Goal: Task Accomplishment & Management: Use online tool/utility

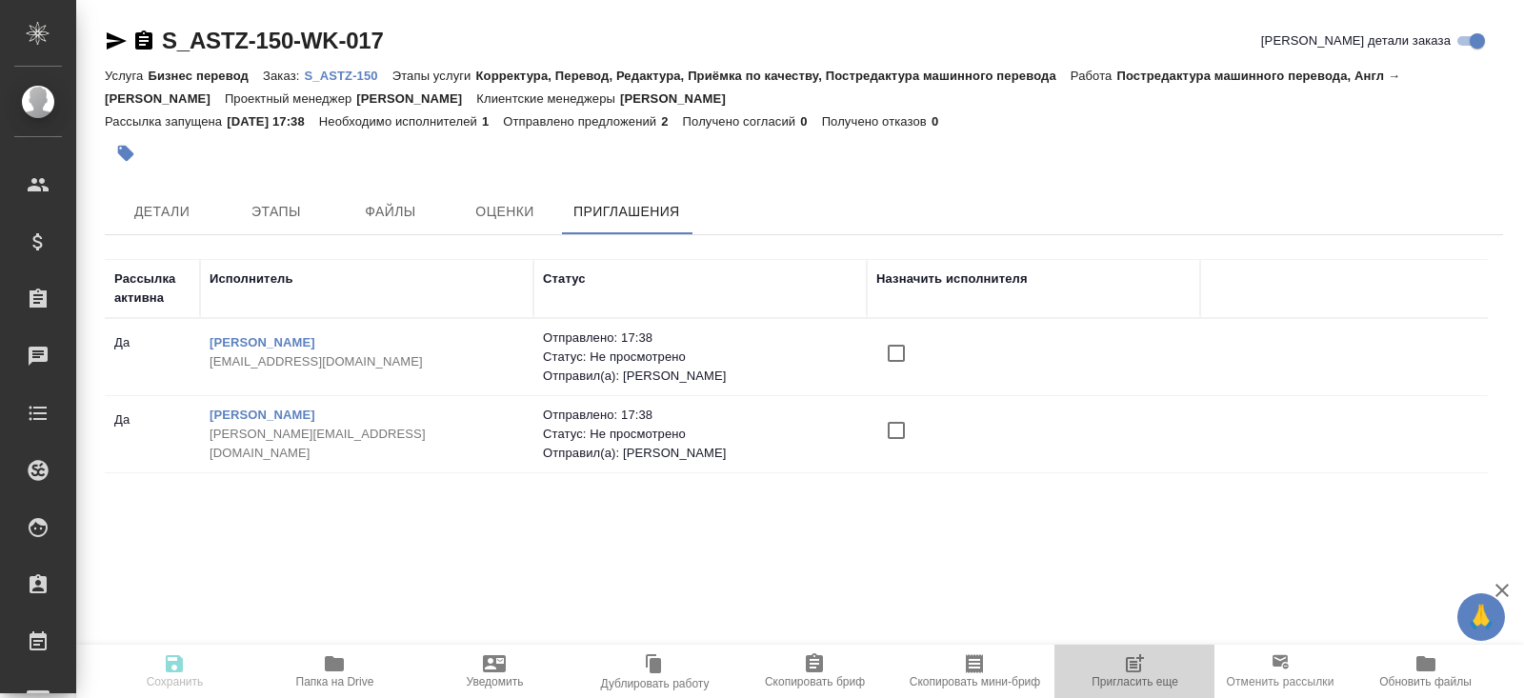
click at [1129, 675] on span "Пригласить еще" at bounding box center [1135, 681] width 87 height 13
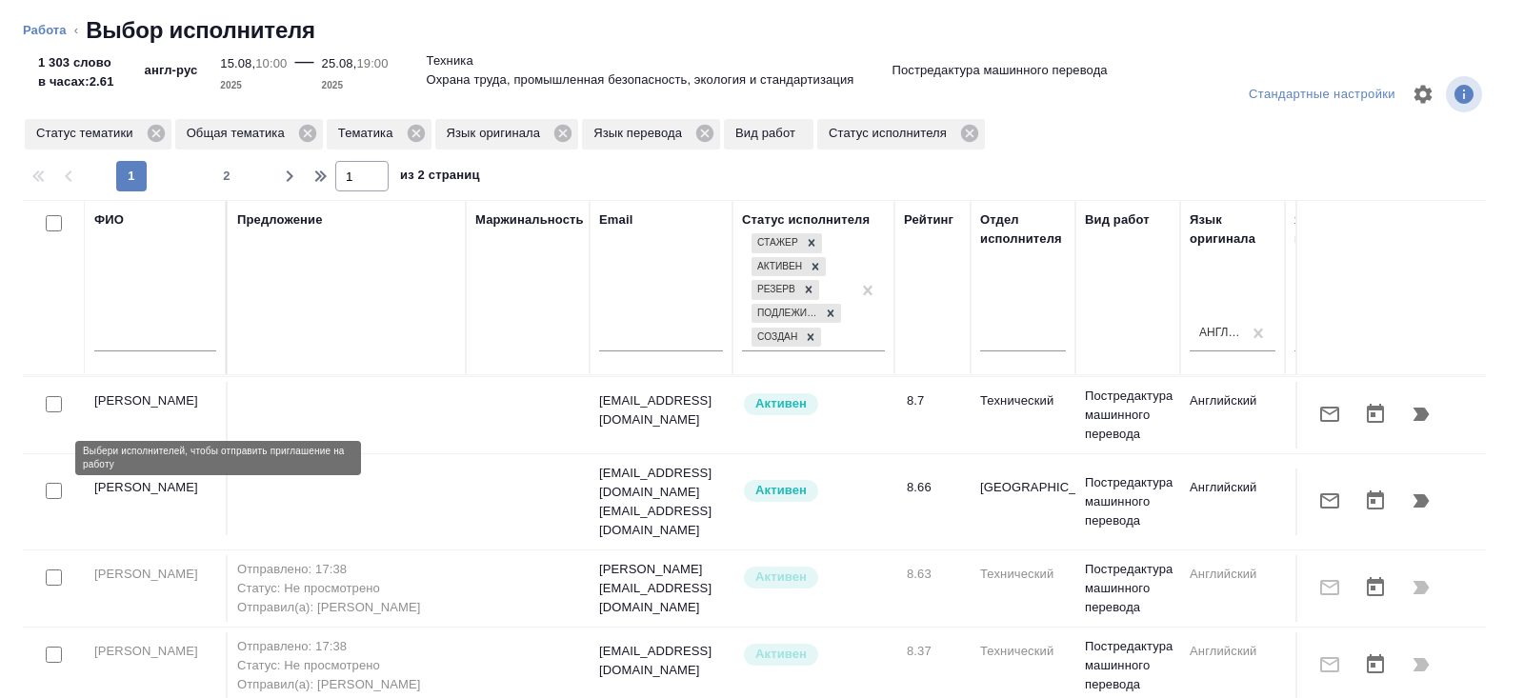
click at [54, 483] on input "checkbox" at bounding box center [54, 491] width 16 height 16
checkbox input "true"
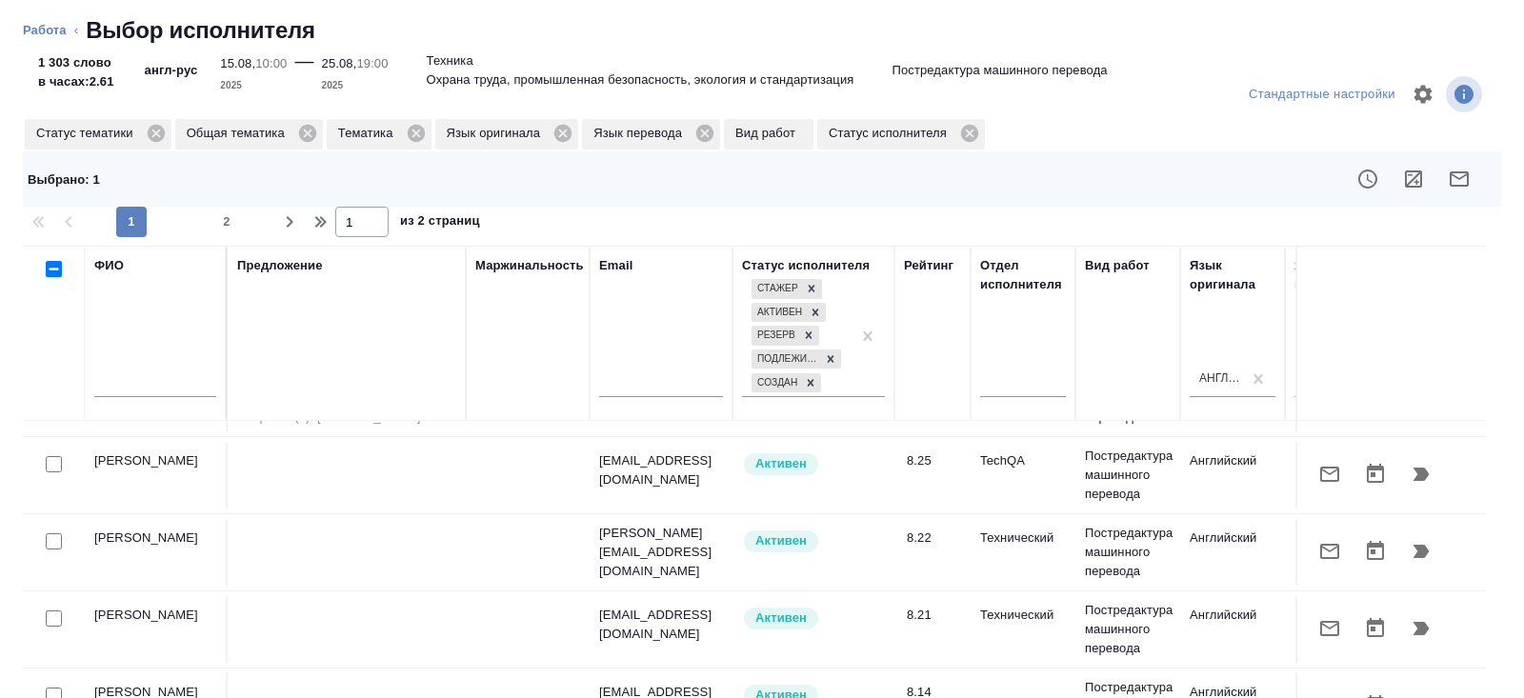
scroll to position [724, 0]
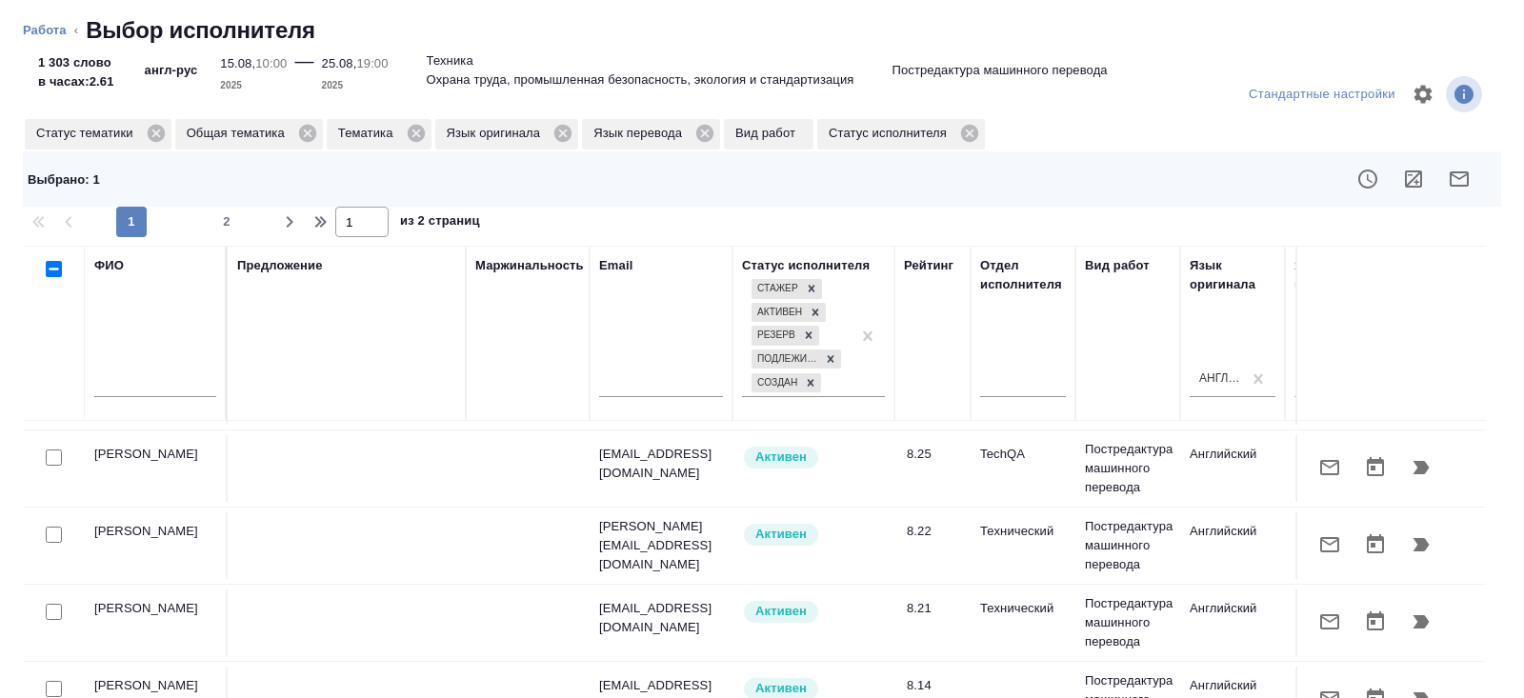
drag, startPoint x: 55, startPoint y: 495, endPoint x: 55, endPoint y: 609, distance: 113.3
click at [55, 527] on input "checkbox" at bounding box center [54, 535] width 16 height 16
checkbox input "true"
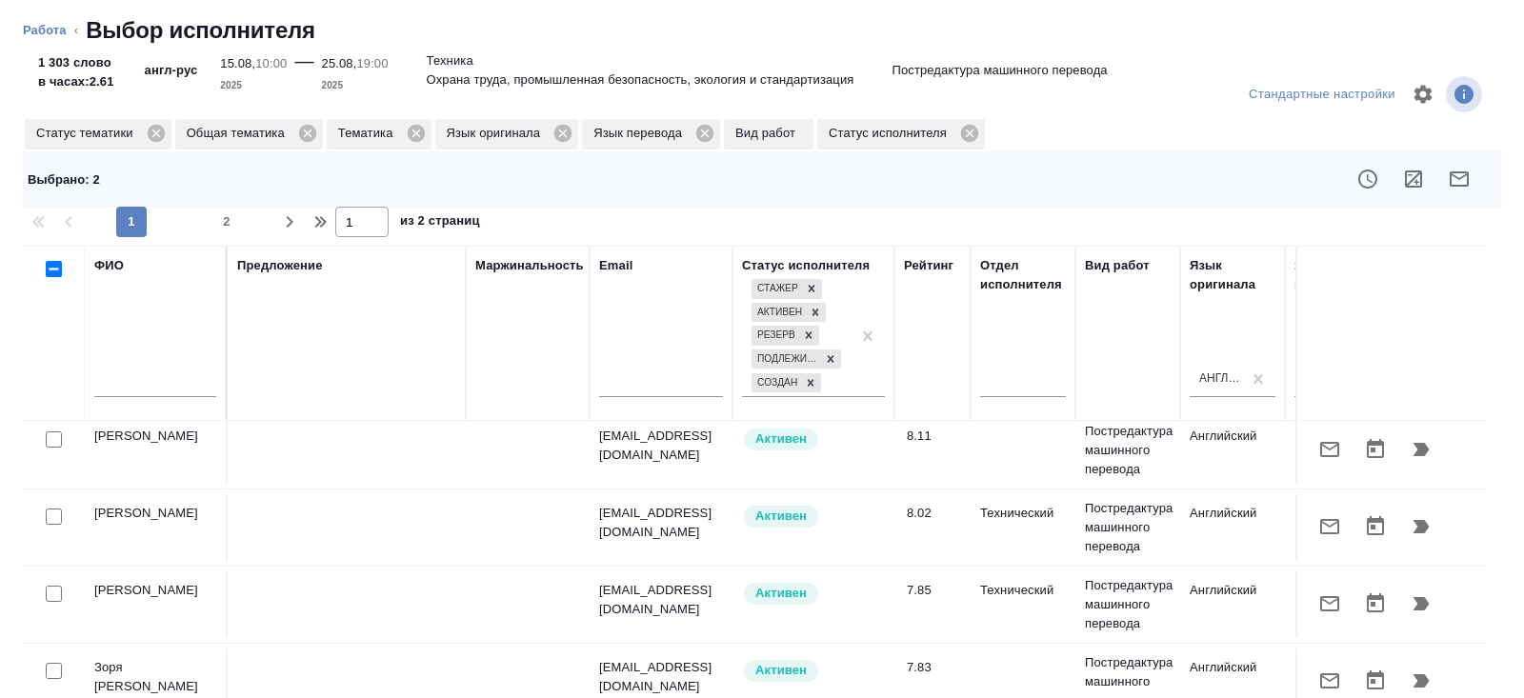
scroll to position [1136, 0]
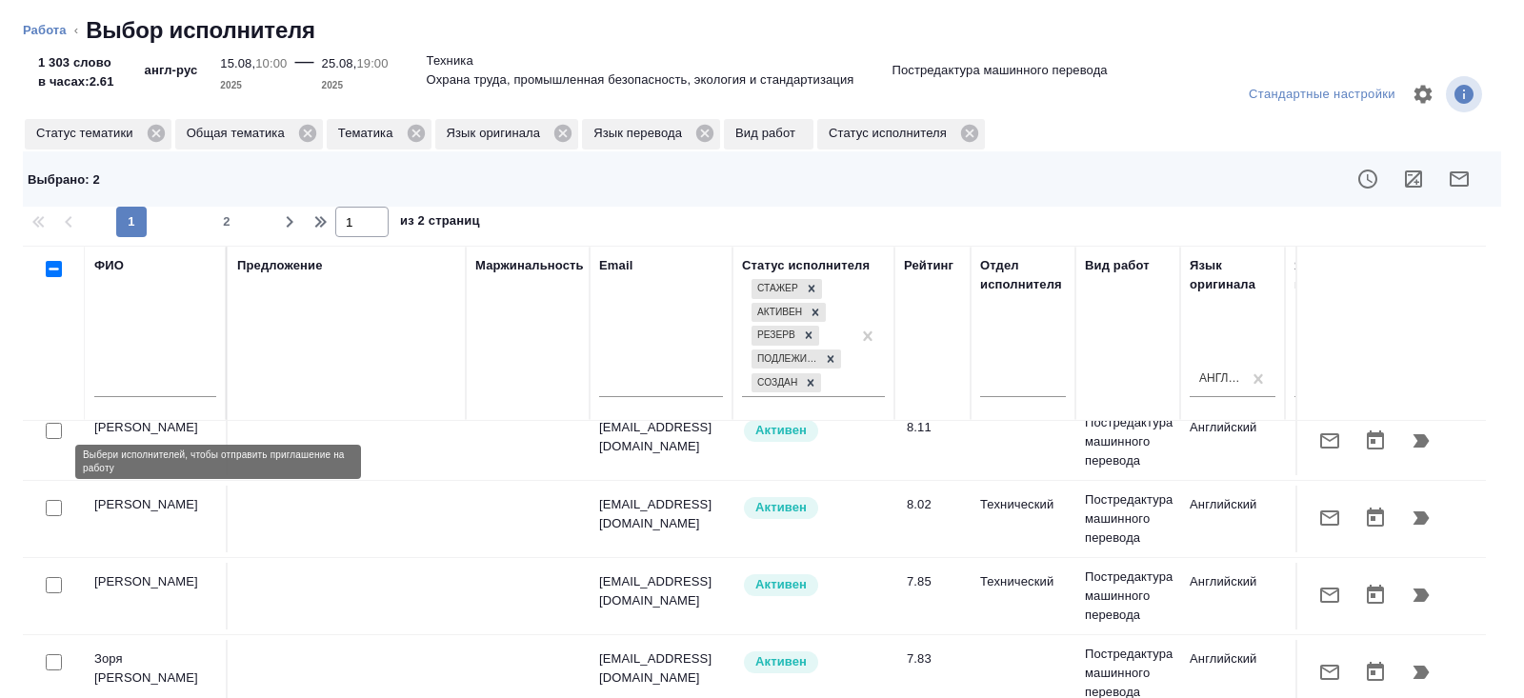
click at [52, 500] on input "checkbox" at bounding box center [54, 508] width 16 height 16
checkbox input "true"
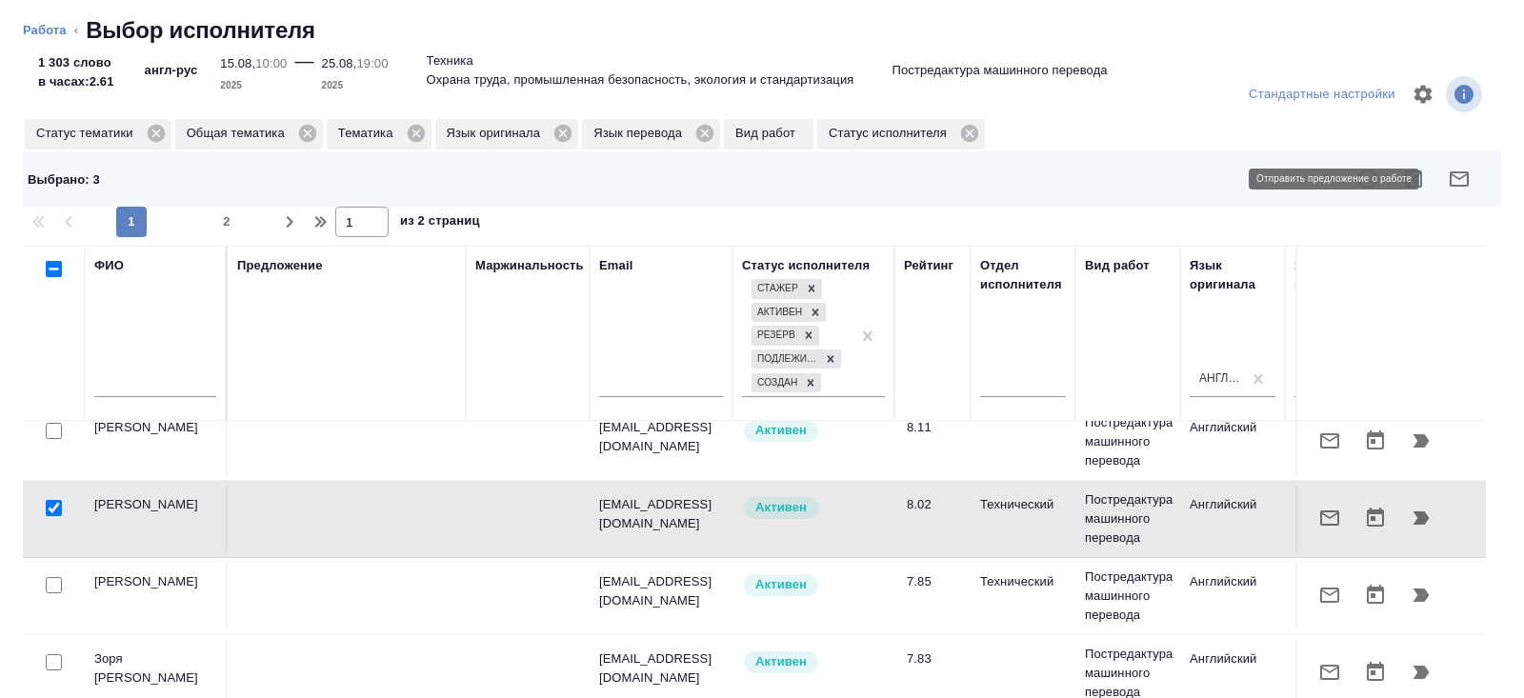
click at [1476, 169] on button "button" at bounding box center [1459, 179] width 46 height 46
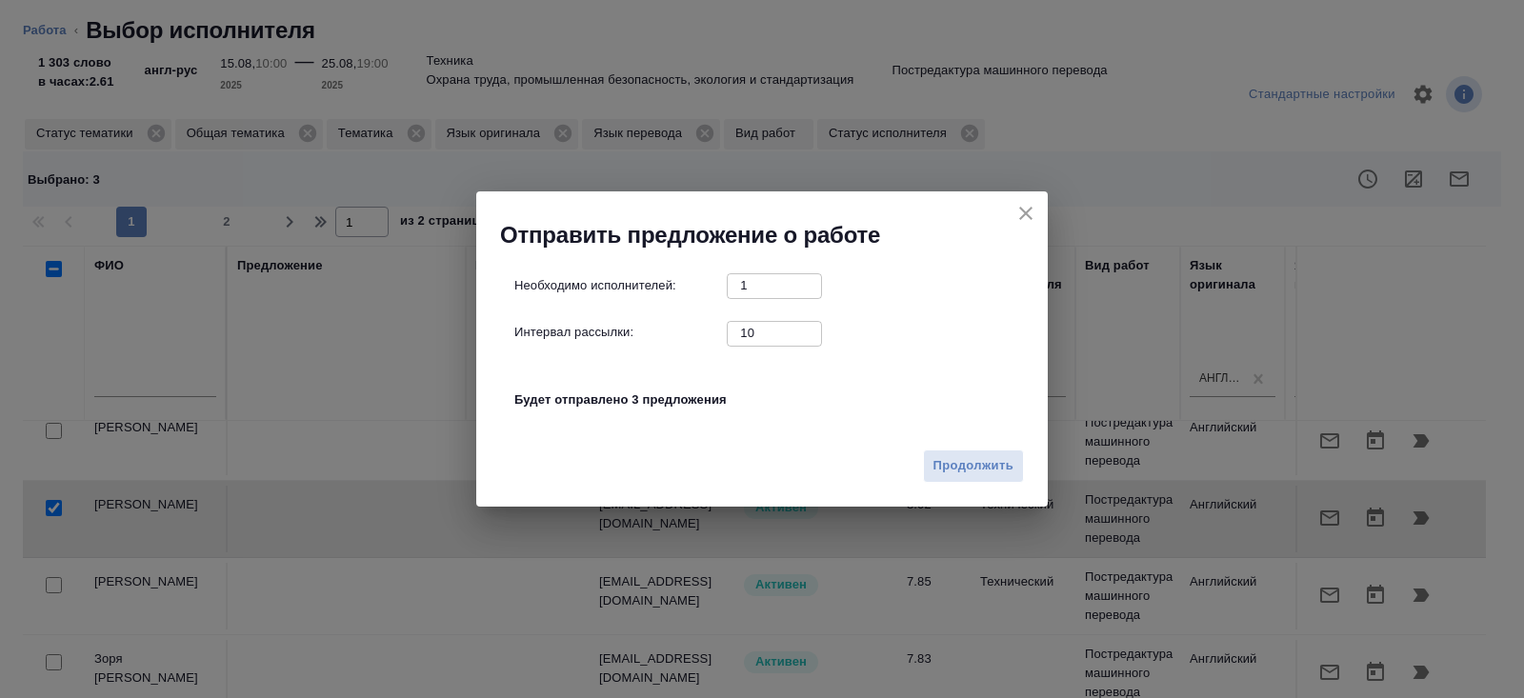
drag, startPoint x: 695, startPoint y: 337, endPoint x: 592, endPoint y: 320, distance: 104.3
click at [592, 321] on div "Интервал рассылки: 10 ​" at bounding box center [769, 333] width 511 height 24
type input "0"
click at [940, 473] on span "Продолжить" at bounding box center [973, 466] width 80 height 22
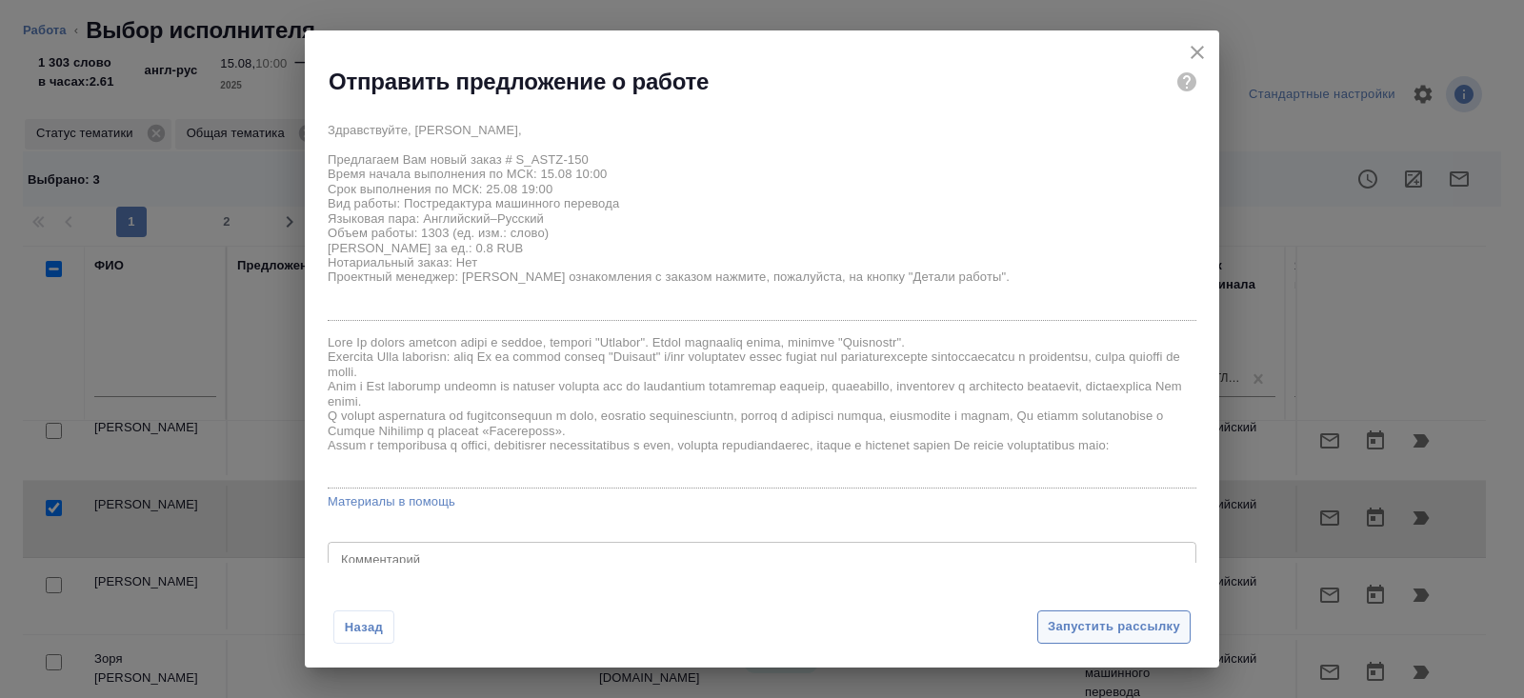
click at [1082, 627] on span "Запустить рассылку" at bounding box center [1114, 627] width 132 height 22
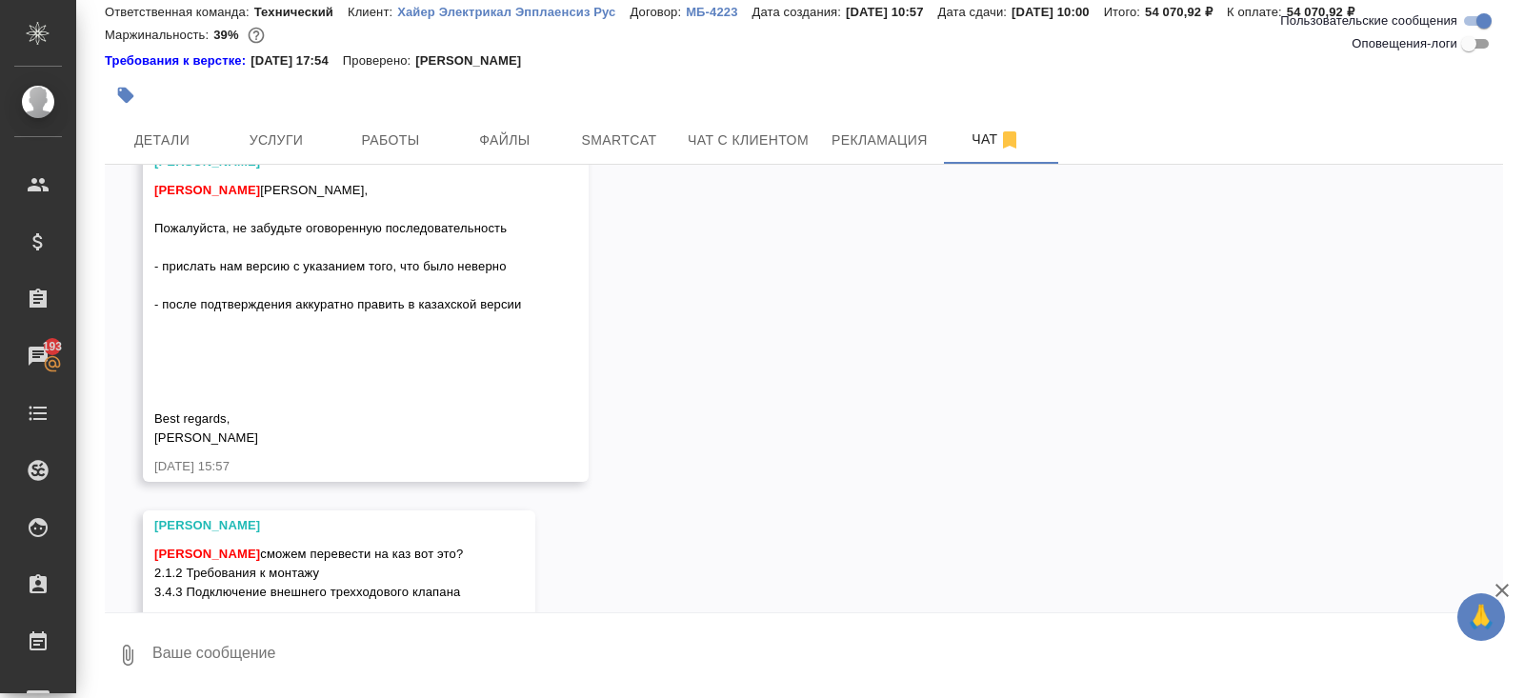
scroll to position [24824, 0]
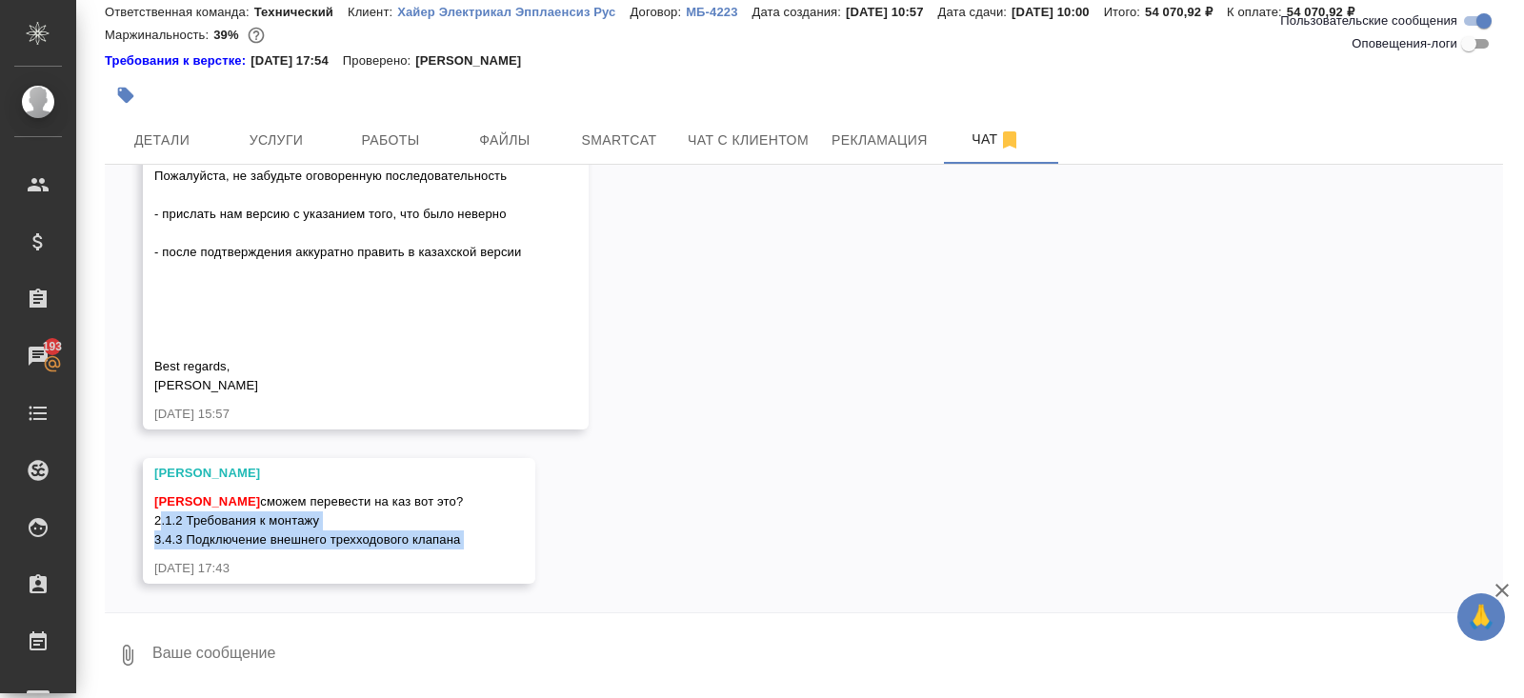
drag, startPoint x: 152, startPoint y: 519, endPoint x: 507, endPoint y: 553, distance: 356.0
click at [507, 553] on div "Малофеева Екатерина Белякова Юлия сможем перевести на каз вот это? 2.1.2 Требов…" at bounding box center [339, 521] width 392 height 126
copy span "2.1.2 Требования к монтажу 3.4.3 Подключение внешнего трехходового клапана"
click at [589, 398] on div "Усманова Ольга Малофеева Екатерина Ольга, Пожалуйста, не забудьте оговоренную п…" at bounding box center [366, 261] width 446 height 335
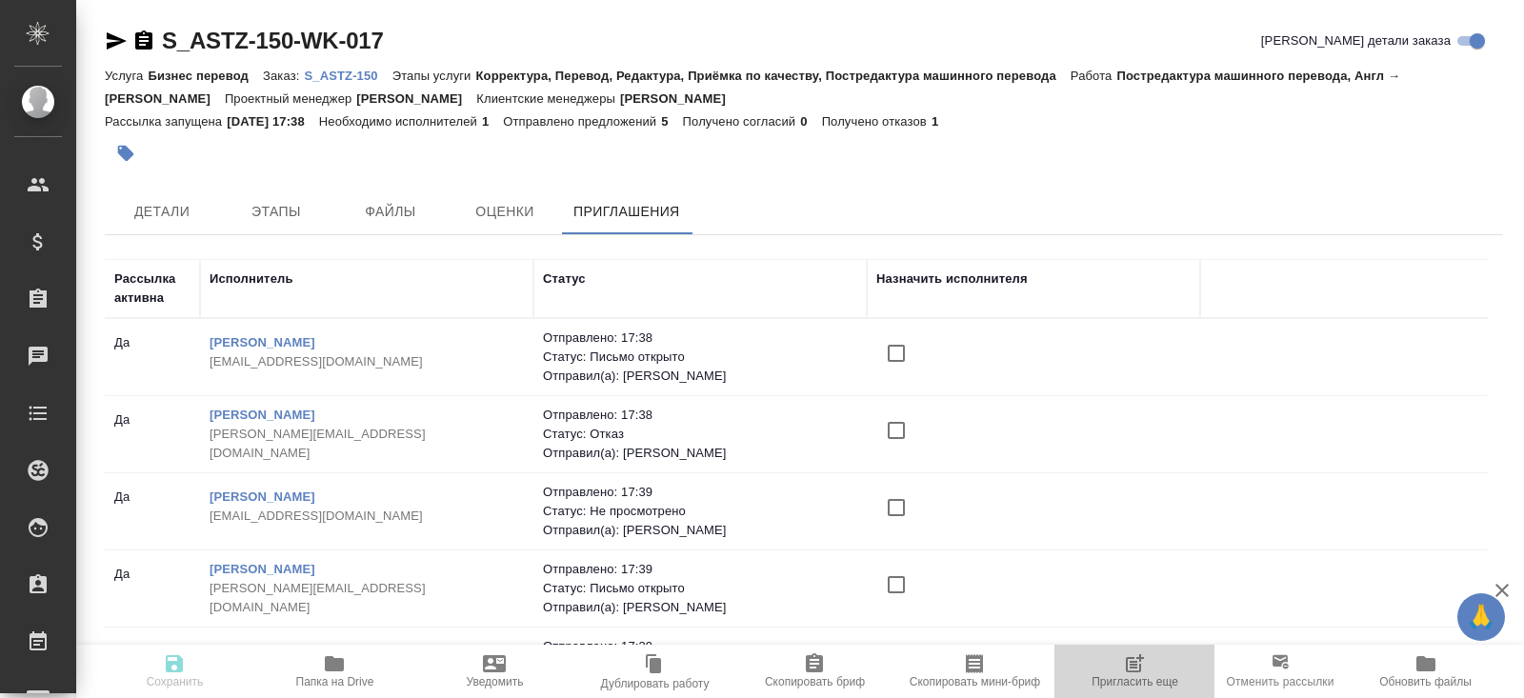
click at [1128, 667] on icon "button" at bounding box center [1134, 663] width 23 height 23
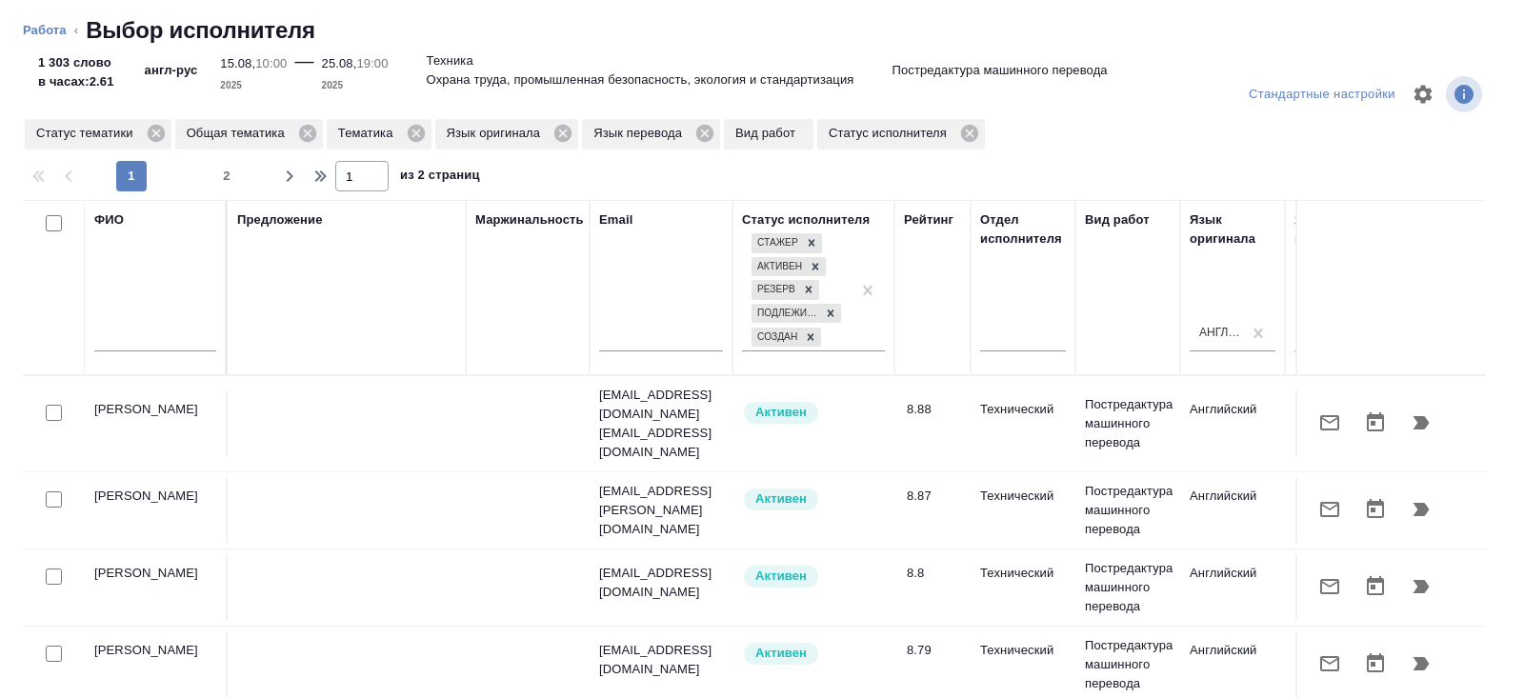
scroll to position [0, 1303]
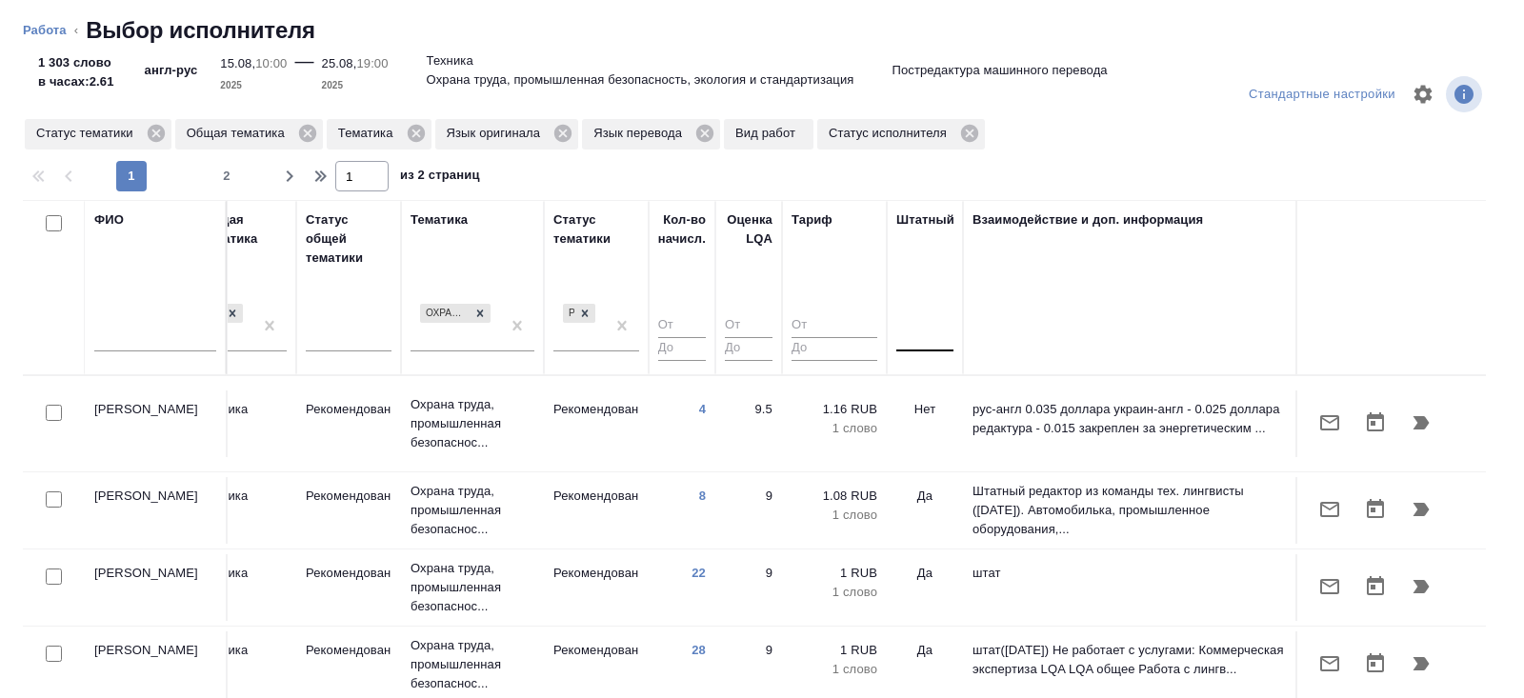
click at [918, 342] on div at bounding box center [924, 333] width 57 height 28
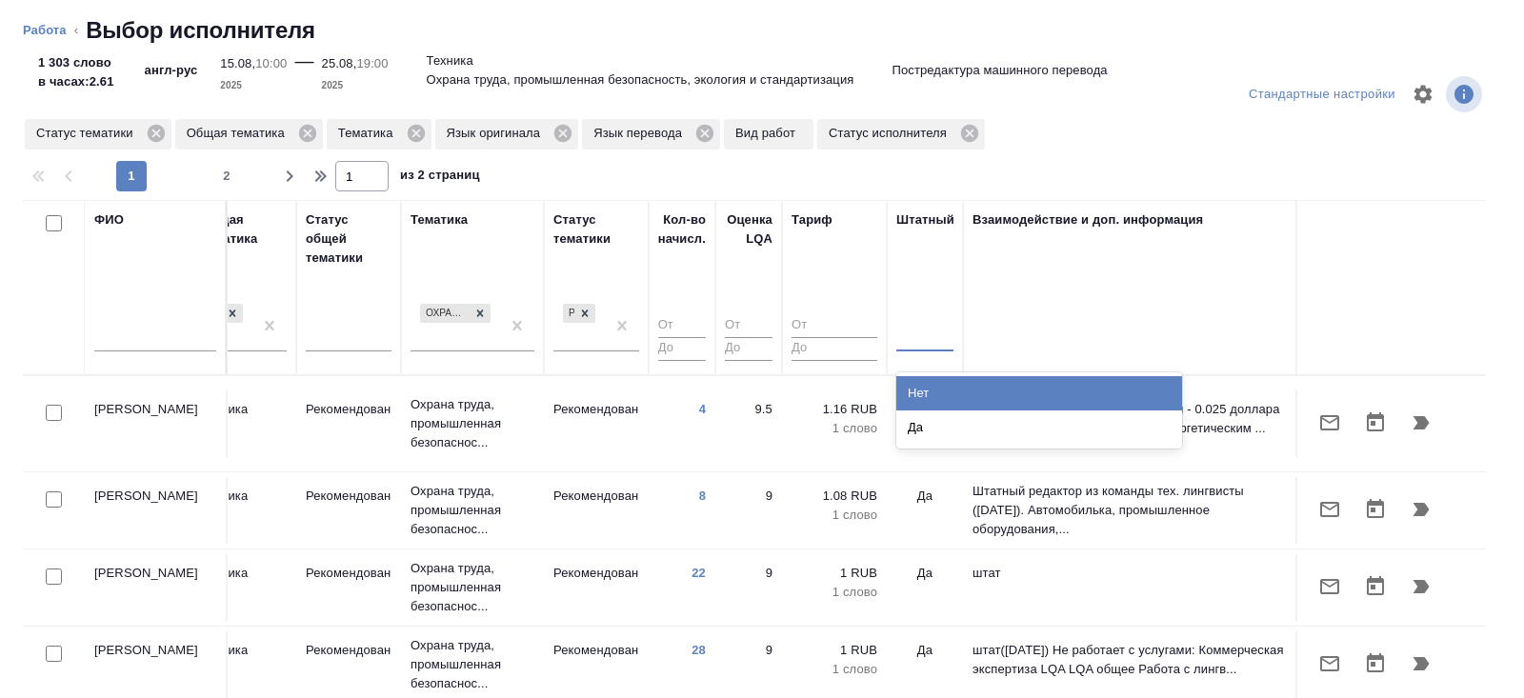
click at [920, 392] on div "Нет" at bounding box center [1039, 393] width 286 height 34
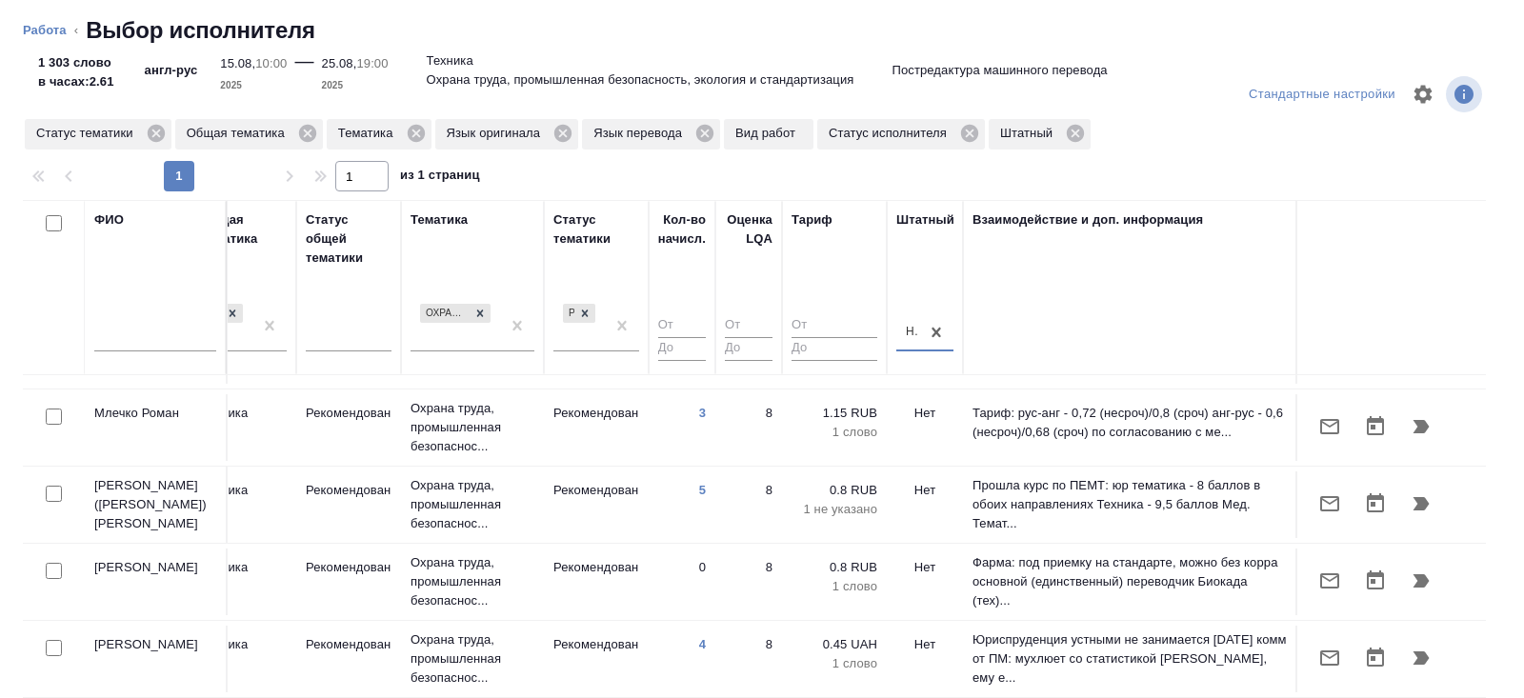
scroll to position [721, 1303]
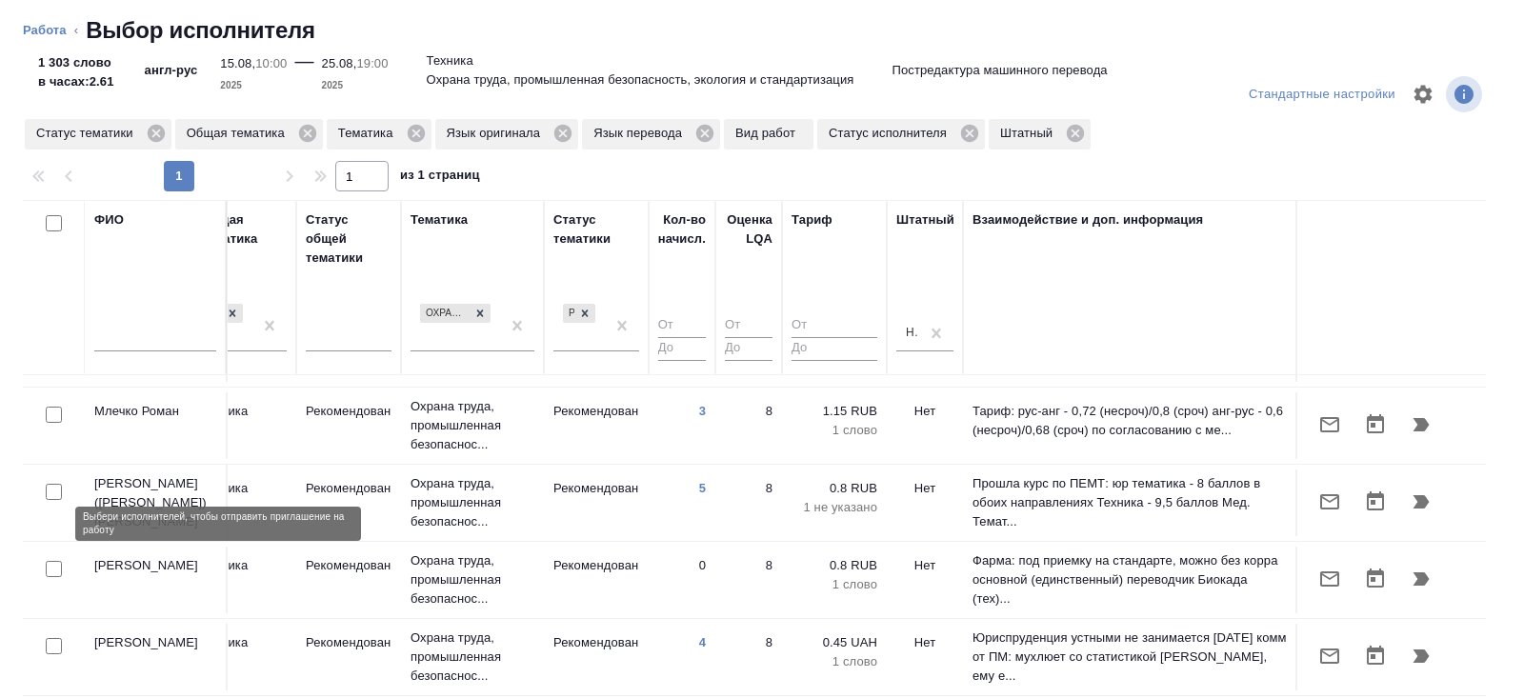
click at [52, 561] on input "checkbox" at bounding box center [54, 569] width 16 height 16
checkbox input "true"
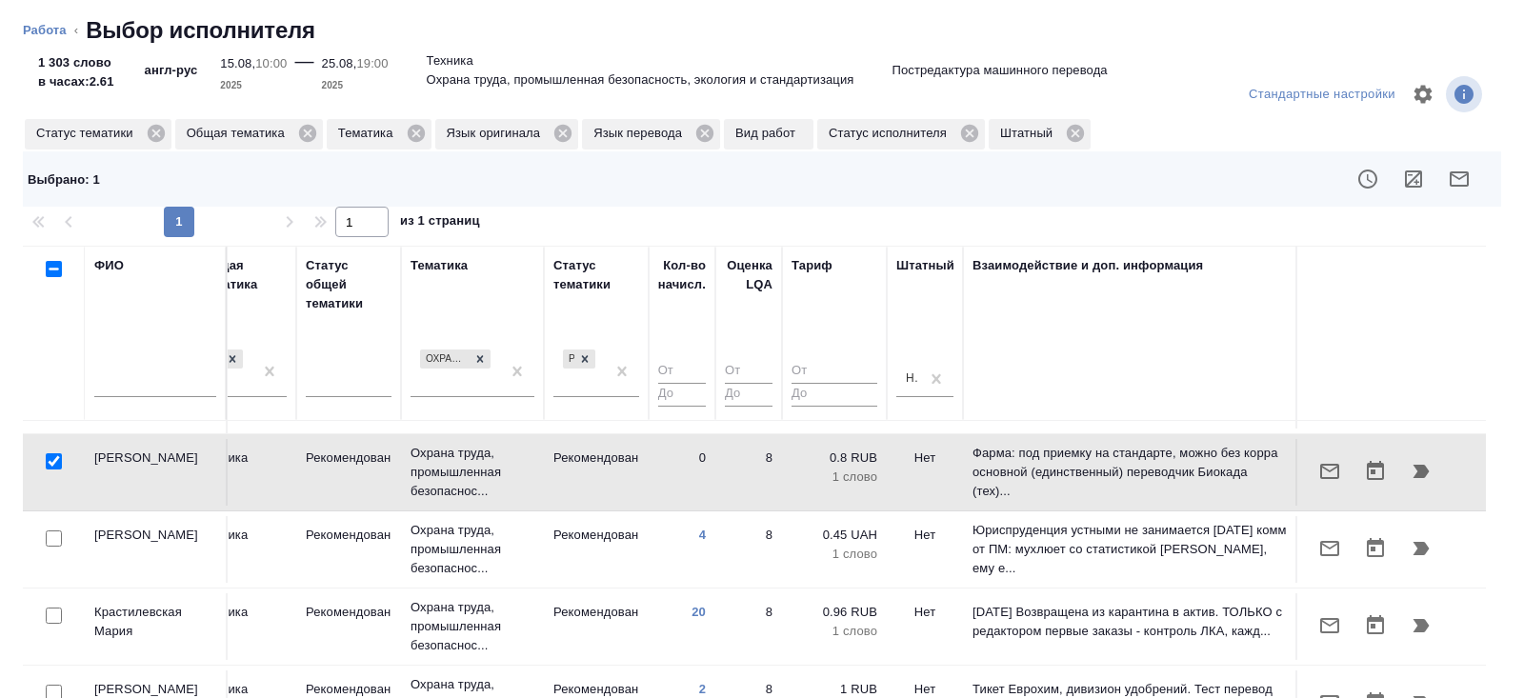
scroll to position [876, 1303]
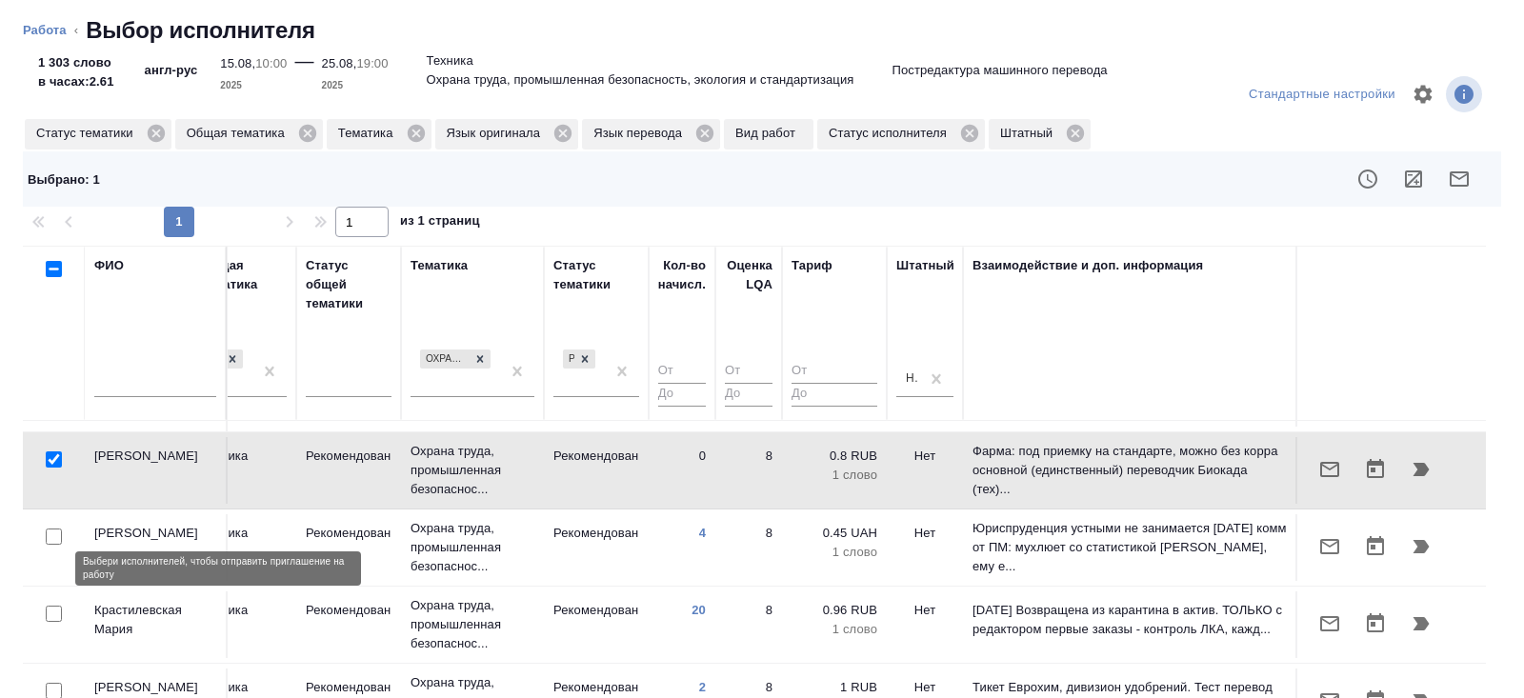
click at [54, 606] on input "checkbox" at bounding box center [54, 614] width 16 height 16
checkbox input "true"
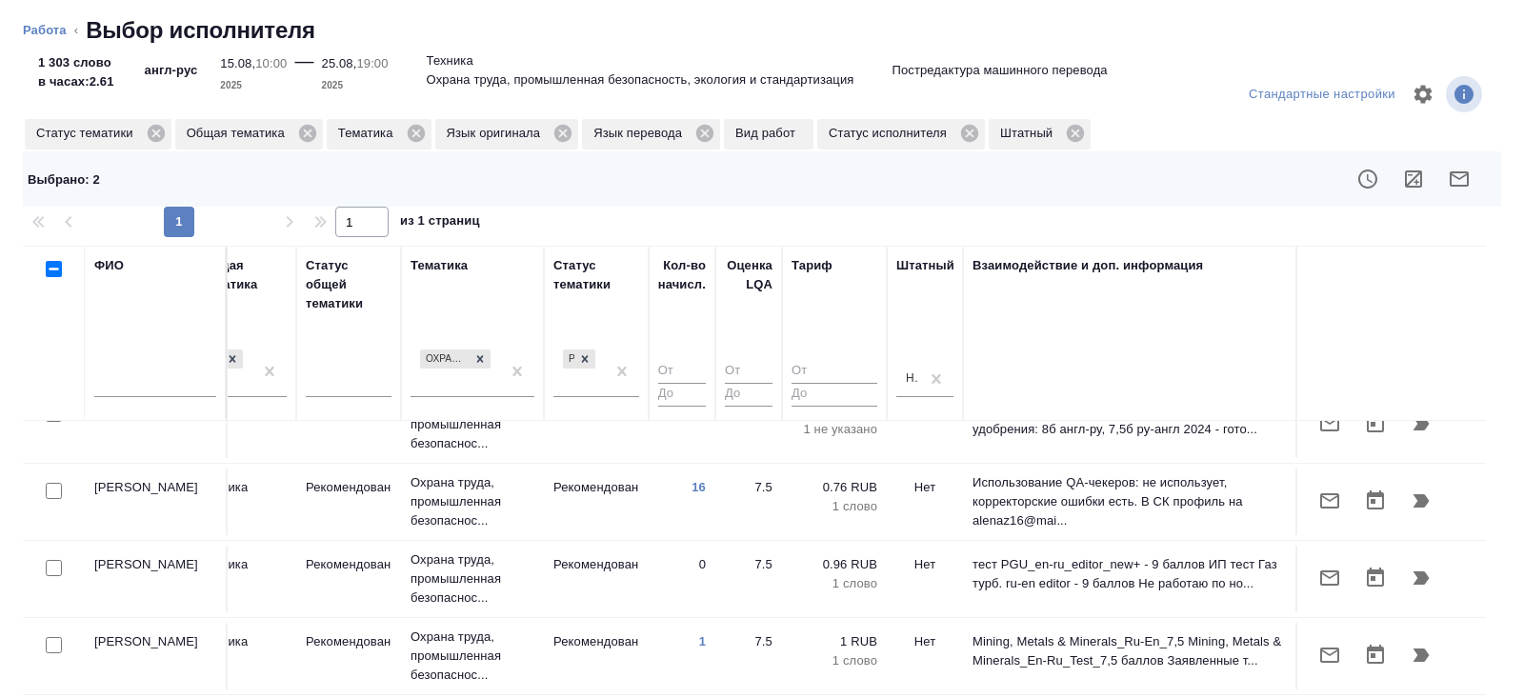
scroll to position [1154, 1303]
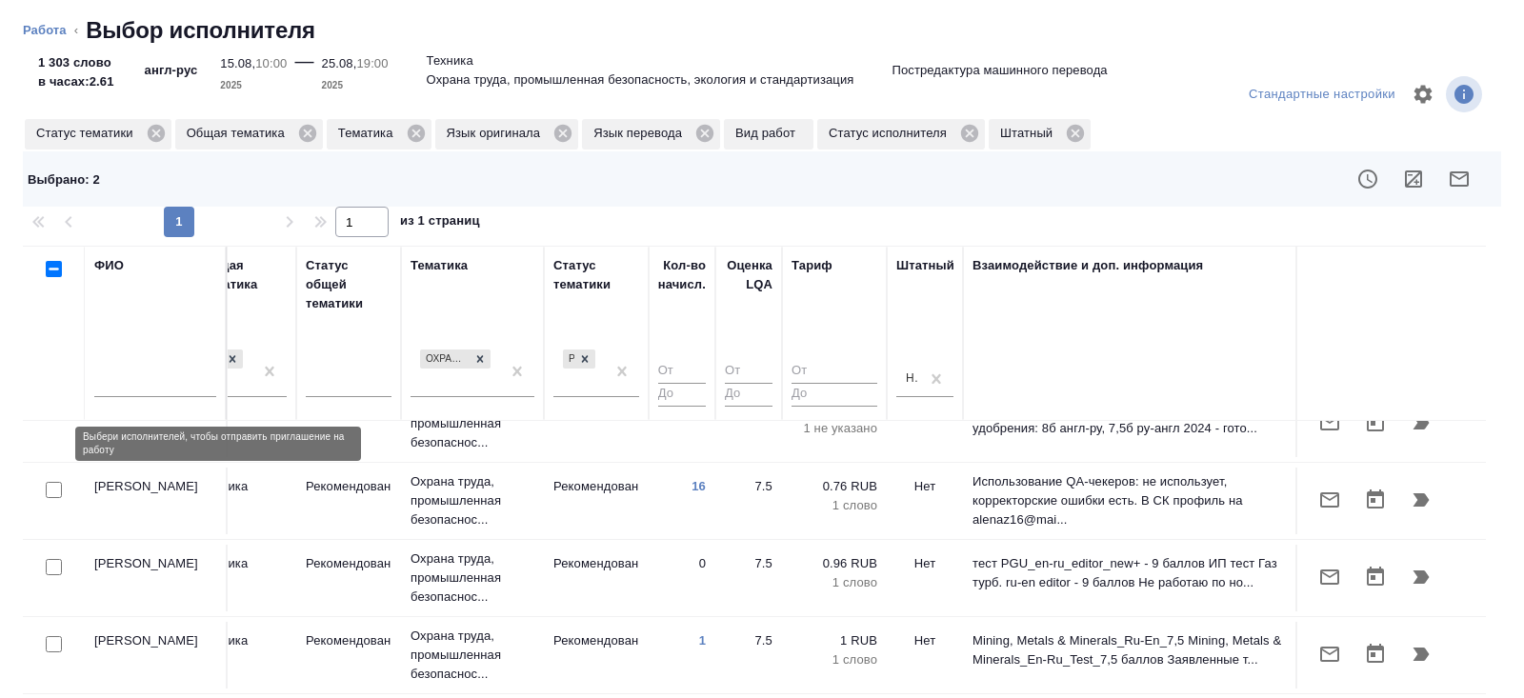
click at [54, 482] on input "checkbox" at bounding box center [54, 490] width 16 height 16
checkbox input "true"
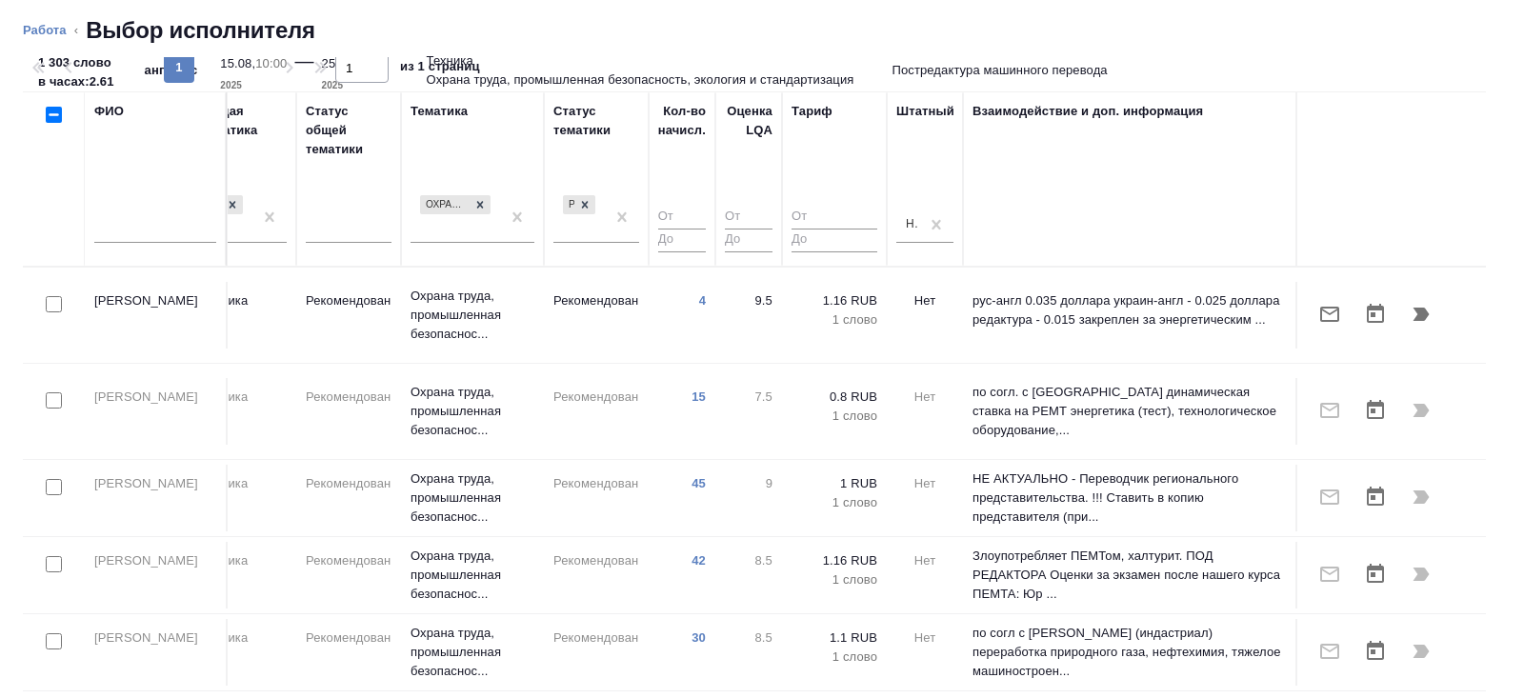
scroll to position [0, 0]
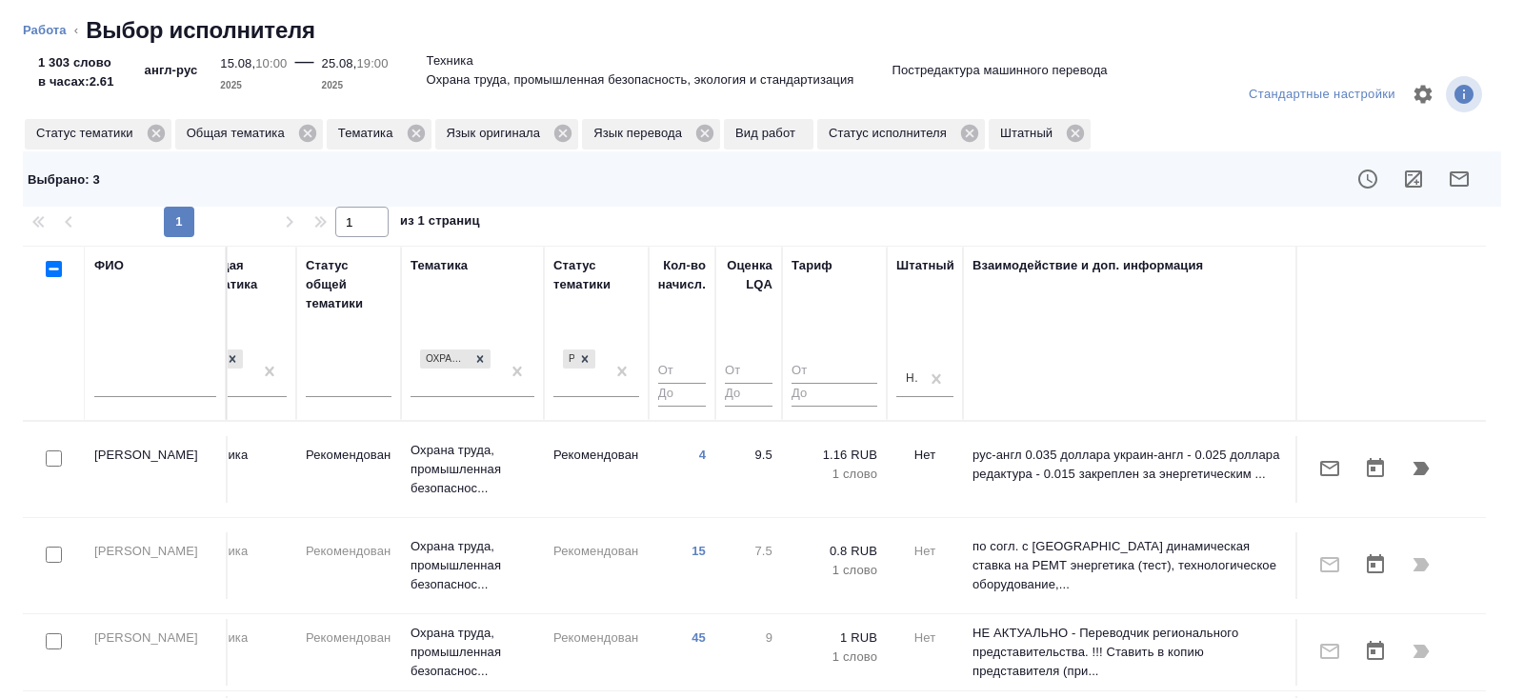
click at [1457, 177] on icon "button" at bounding box center [1459, 178] width 19 height 15
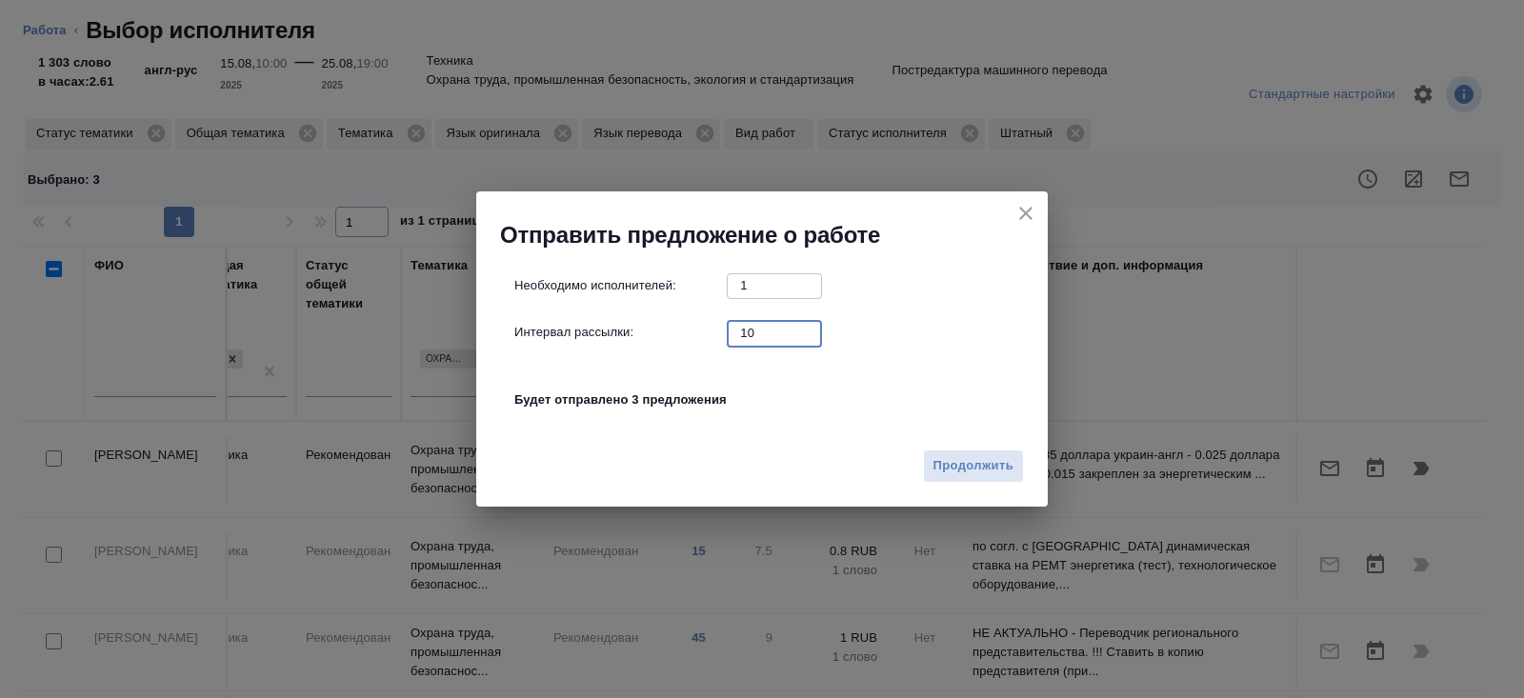
drag, startPoint x: 763, startPoint y: 326, endPoint x: 712, endPoint y: 314, distance: 51.8
click at [712, 314] on div "Необходимо исполнителей: 1 ​ Интервал рассылки: 10 ​ Будет отправлено 3 предлож…" at bounding box center [769, 352] width 511 height 159
type input "0"
click at [924, 462] on button "Продолжить" at bounding box center [973, 466] width 101 height 33
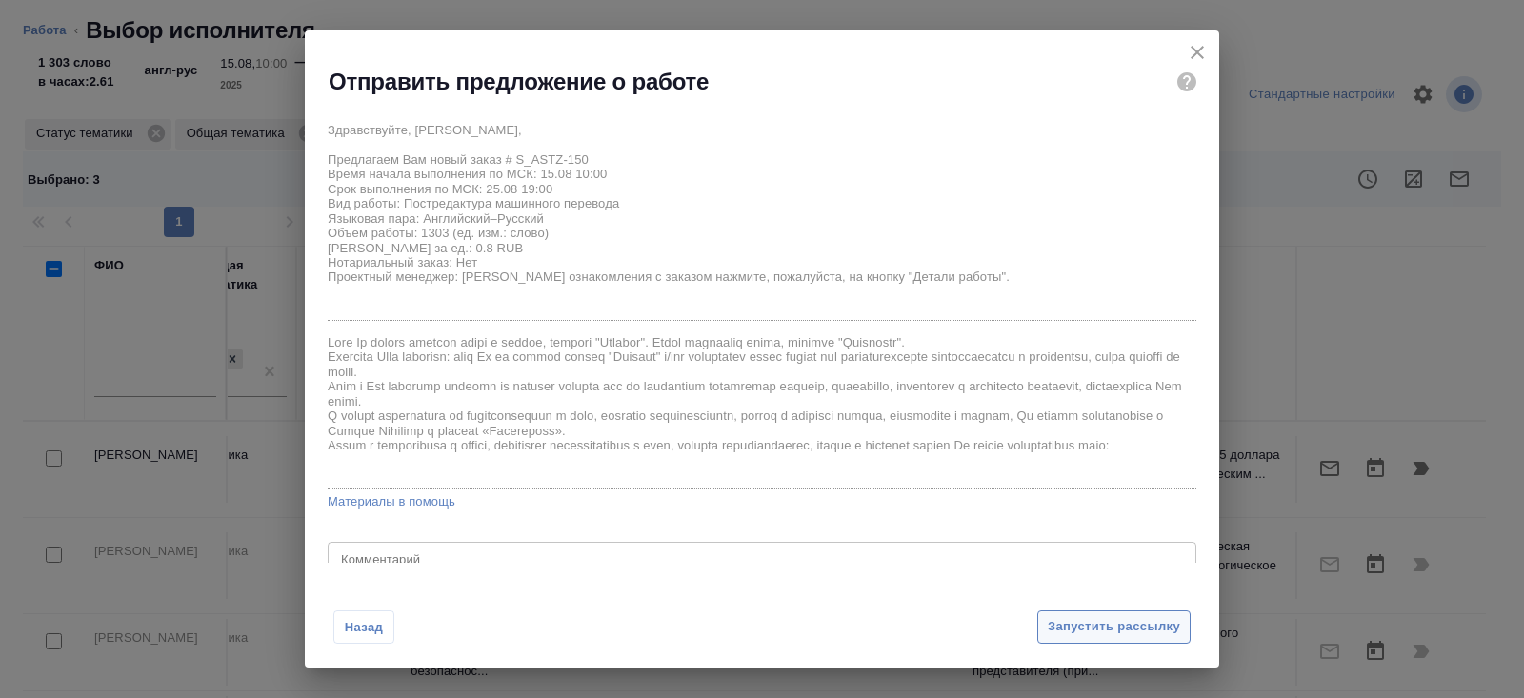
click at [1120, 629] on span "Запустить рассылку" at bounding box center [1114, 627] width 132 height 22
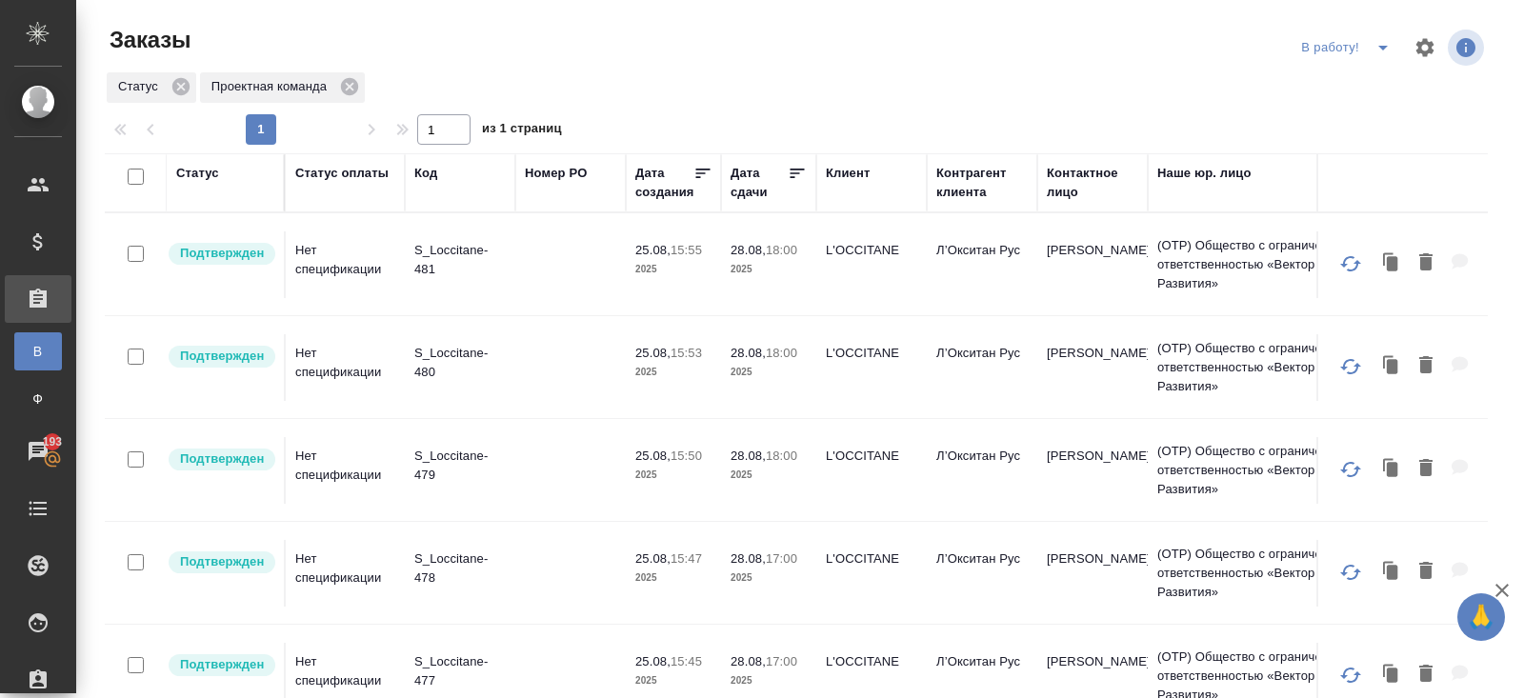
click at [1375, 52] on icon "split button" at bounding box center [1383, 47] width 23 height 23
click at [1357, 83] on li "ПМ" at bounding box center [1348, 85] width 106 height 30
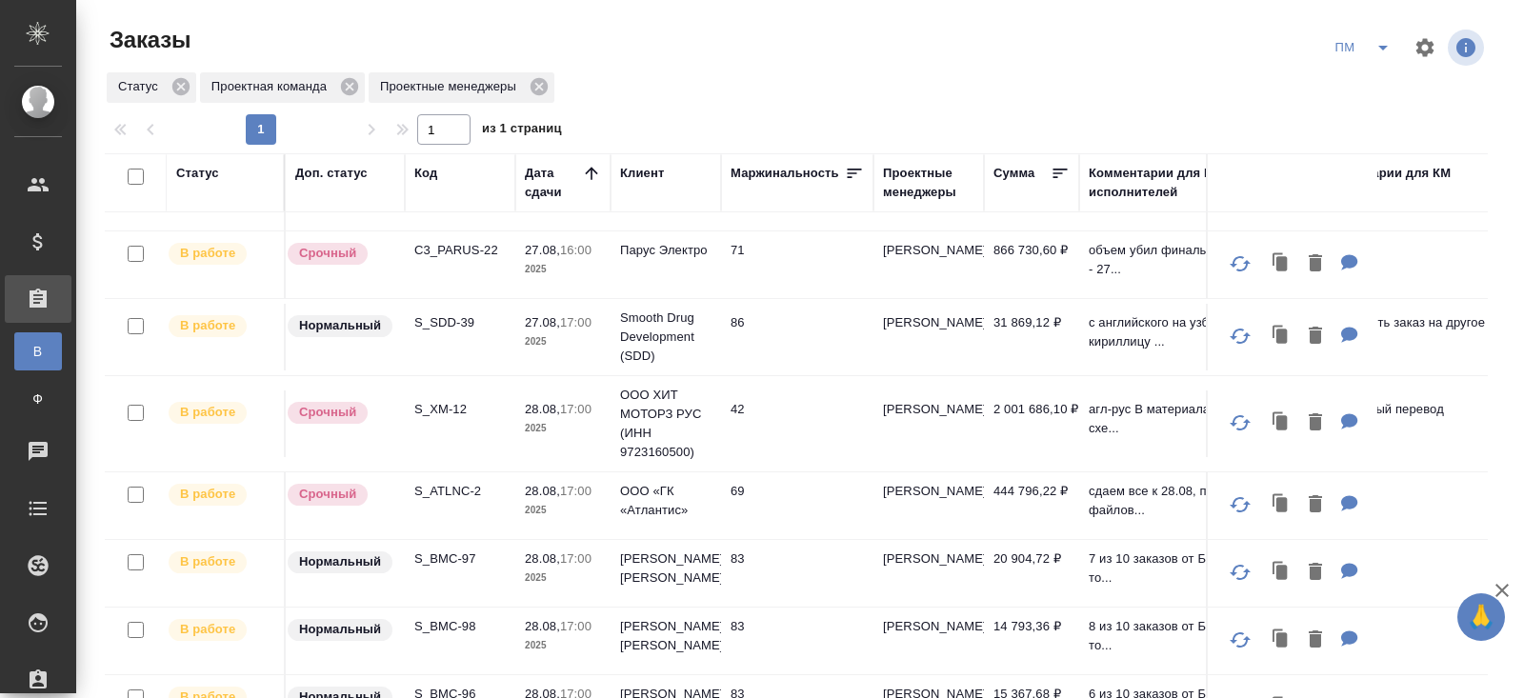
scroll to position [190, 0]
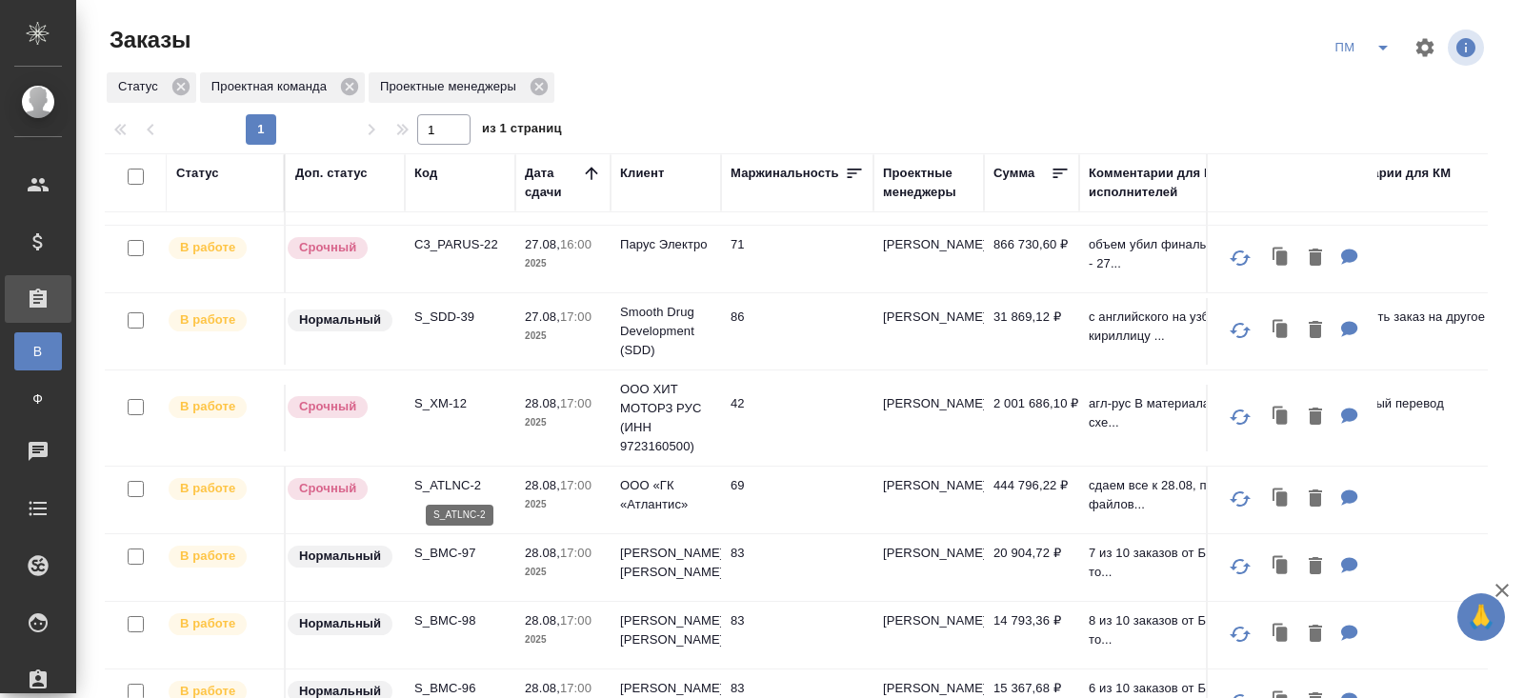
click at [445, 479] on p "S_ATLNC-2" at bounding box center [459, 485] width 91 height 19
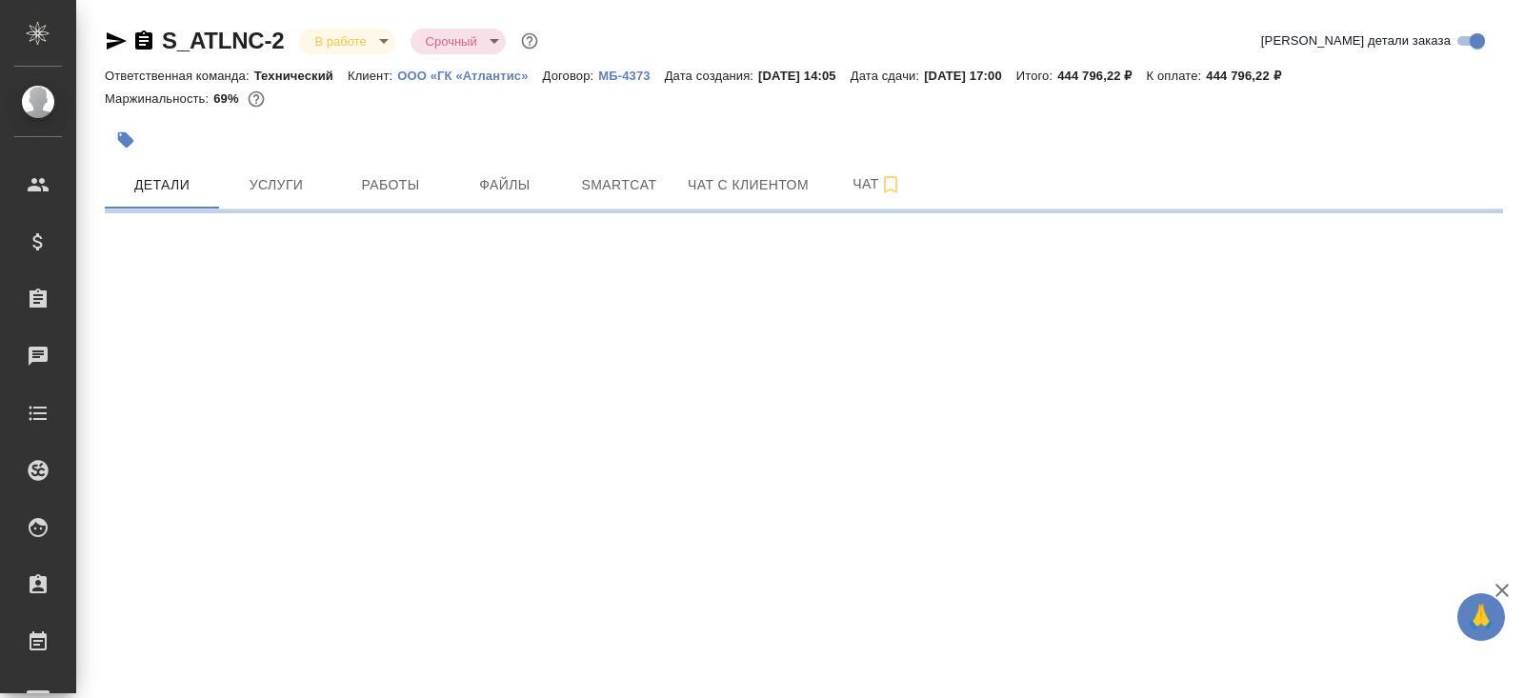
select select "RU"
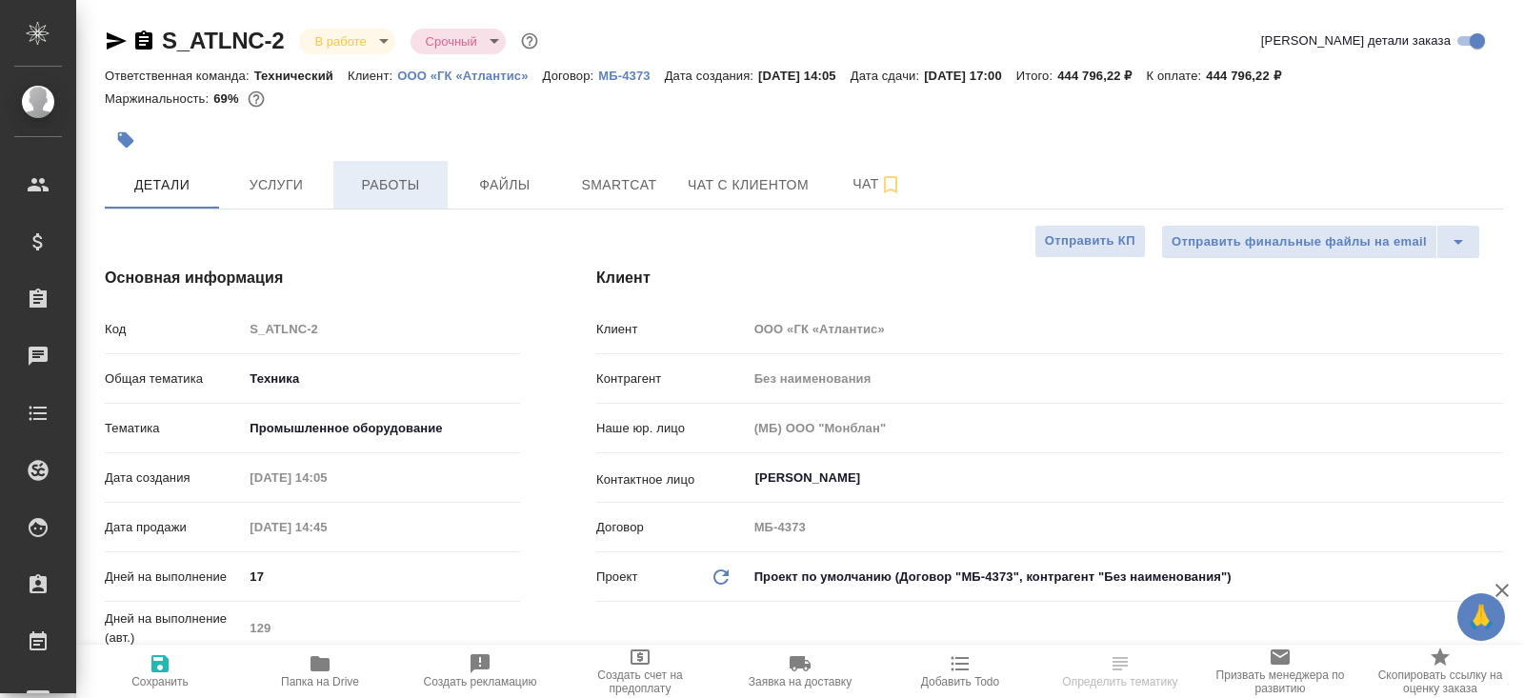
type textarea "x"
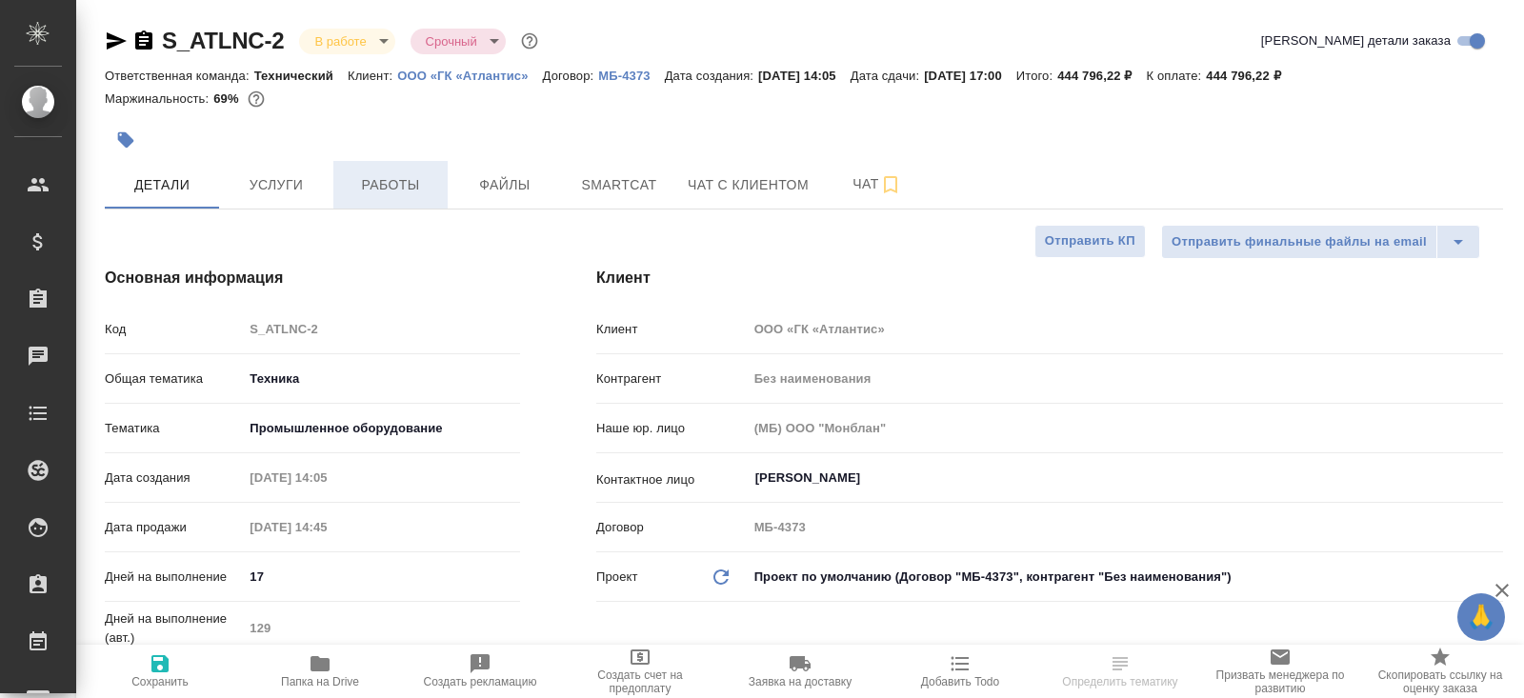
type textarea "x"
click at [379, 161] on button "Работы" at bounding box center [390, 185] width 114 height 48
type textarea "x"
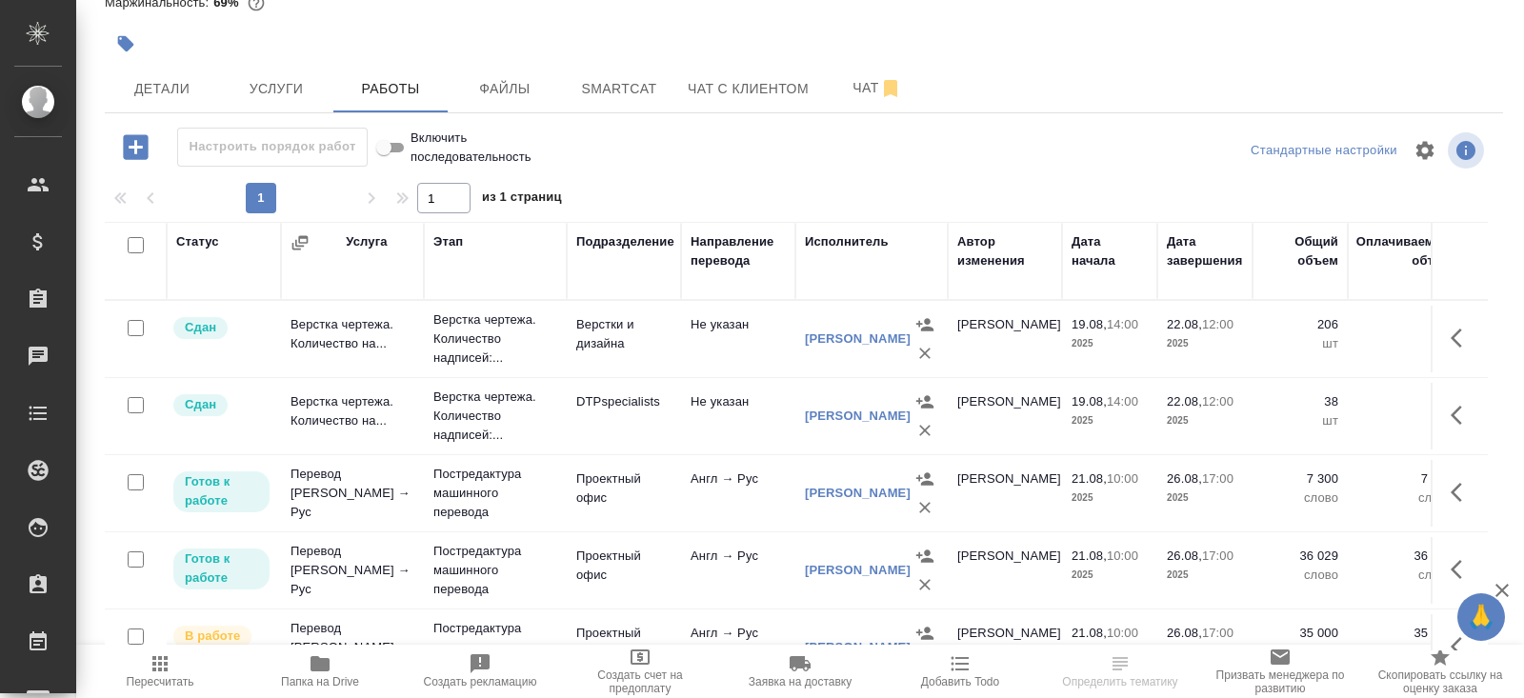
scroll to position [186, 0]
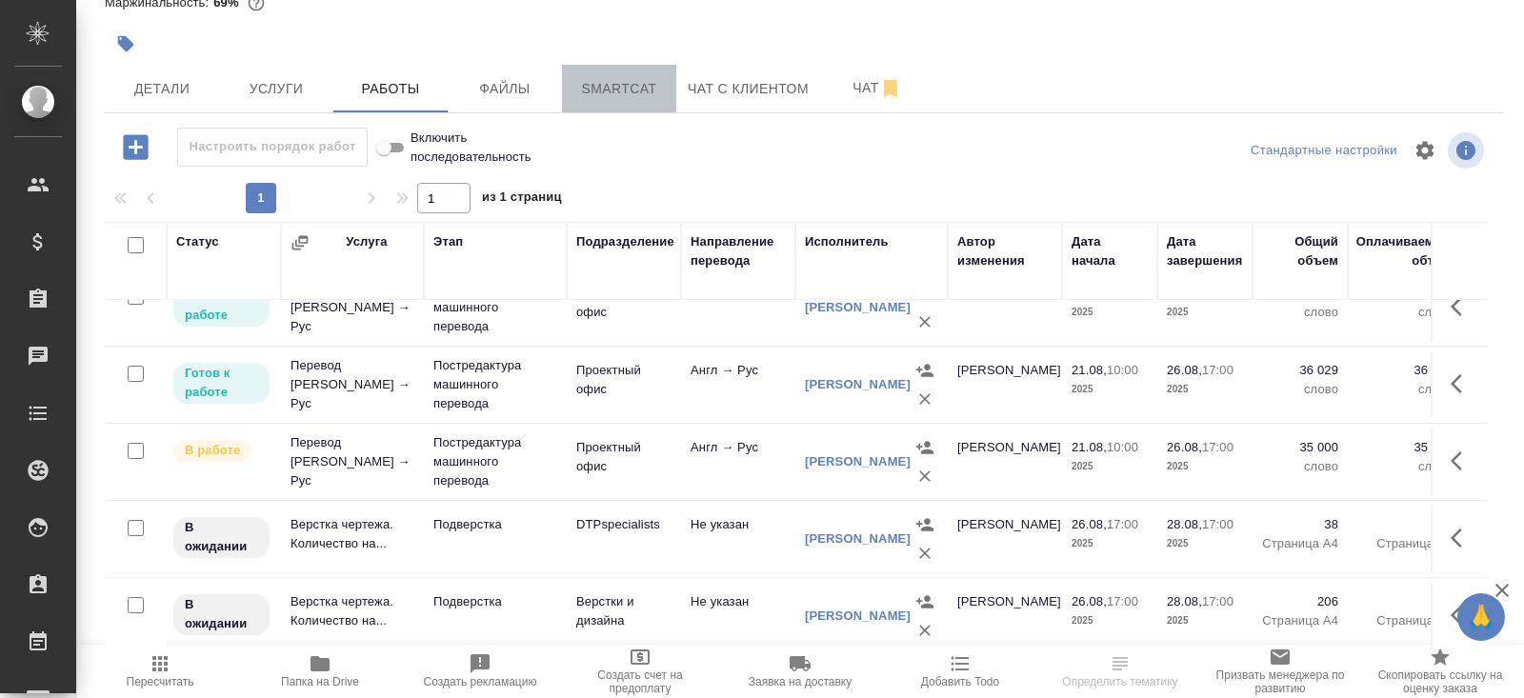
click at [633, 78] on span "Smartcat" at bounding box center [618, 89] width 91 height 24
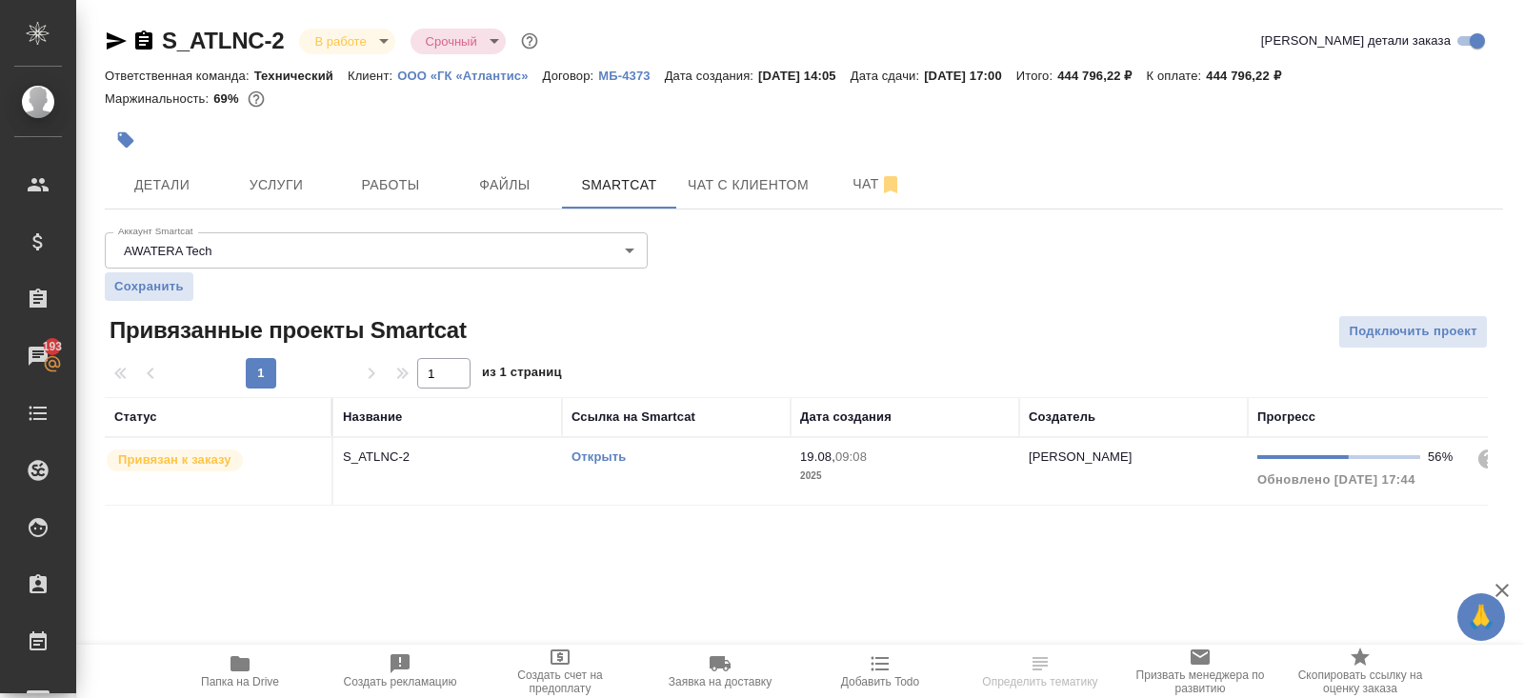
click at [601, 453] on link "Открыть" at bounding box center [598, 457] width 54 height 14
click at [425, 181] on span "Работы" at bounding box center [390, 185] width 91 height 24
